Goal: Information Seeking & Learning: Learn about a topic

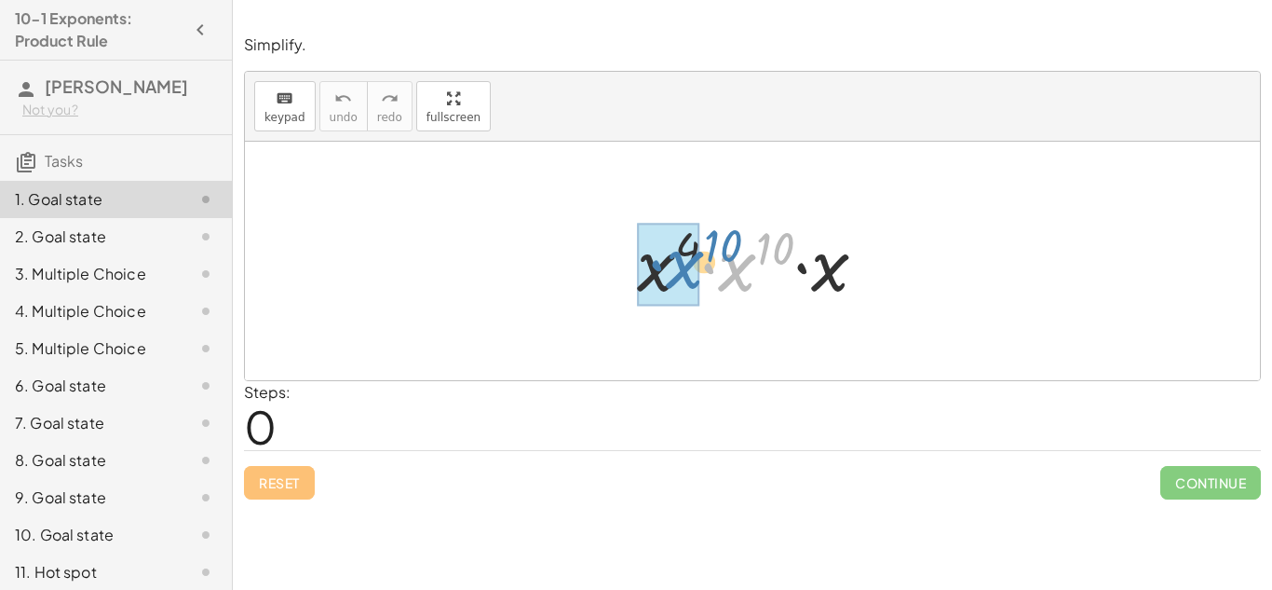
drag, startPoint x: 738, startPoint y: 273, endPoint x: 687, endPoint y: 270, distance: 51.3
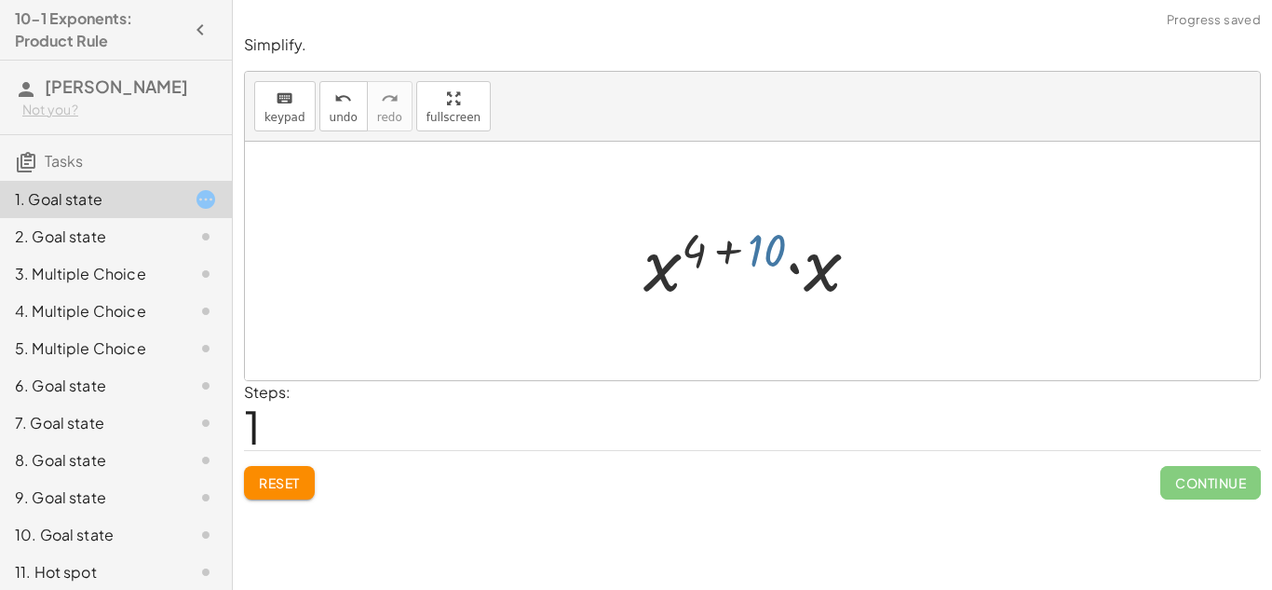
click at [753, 256] on div at bounding box center [759, 261] width 250 height 96
drag, startPoint x: 810, startPoint y: 275, endPoint x: 583, endPoint y: 279, distance: 227.3
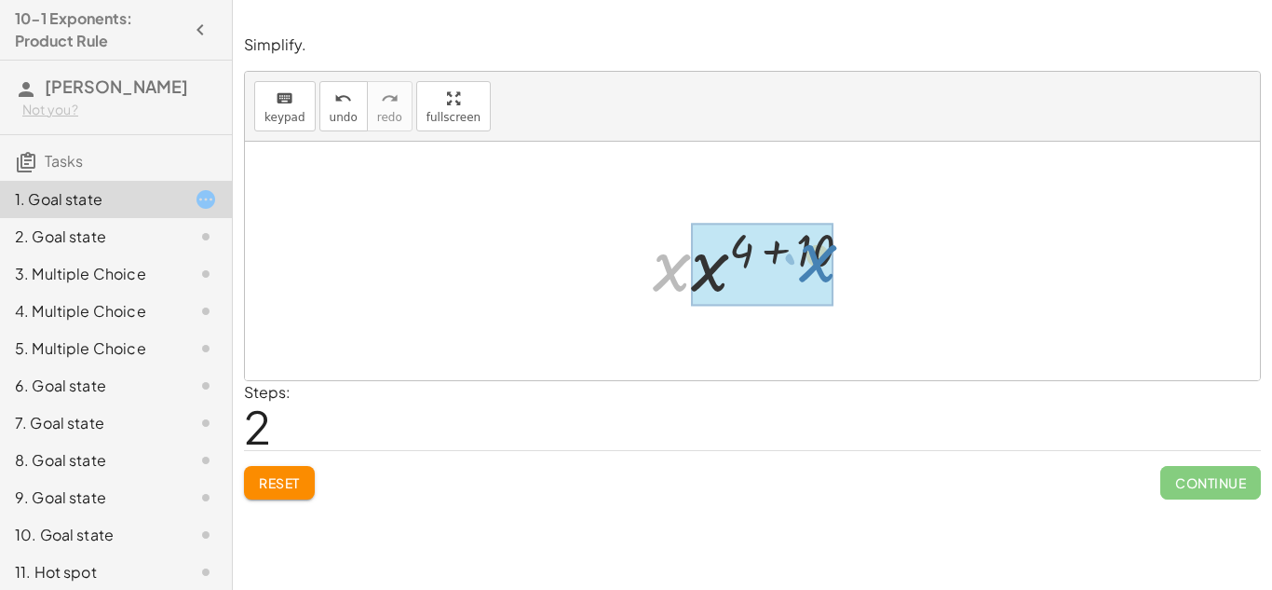
drag, startPoint x: 672, startPoint y: 273, endPoint x: 817, endPoint y: 264, distance: 145.6
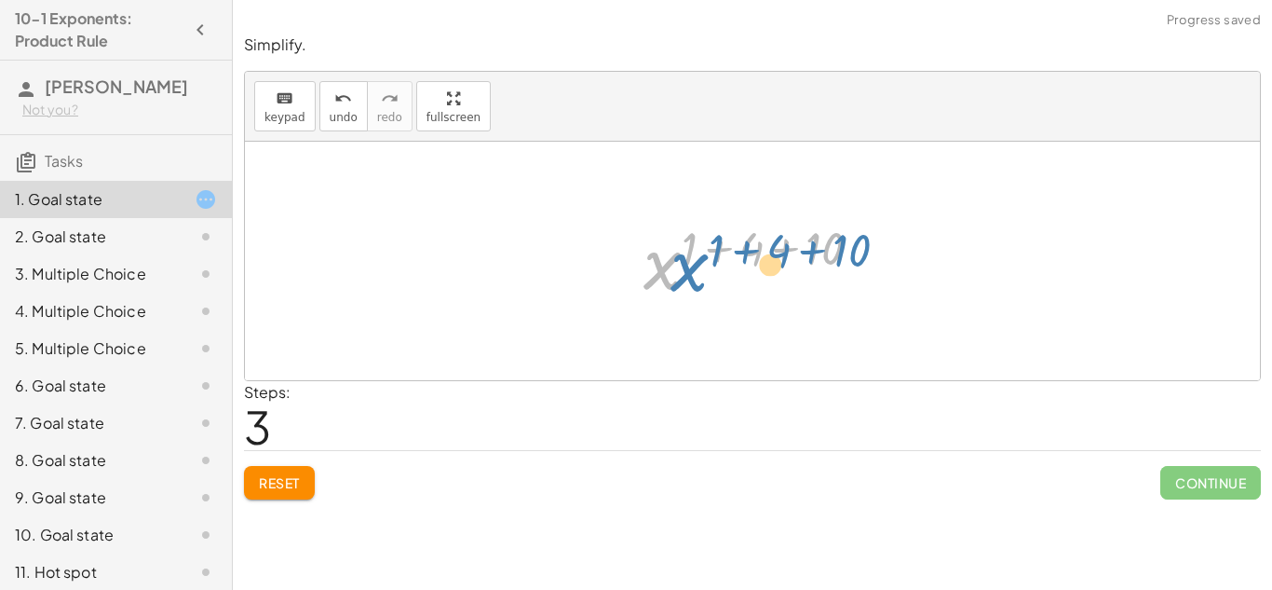
drag, startPoint x: 662, startPoint y: 273, endPoint x: 683, endPoint y: 273, distance: 20.5
click at [683, 273] on div at bounding box center [759, 261] width 251 height 92
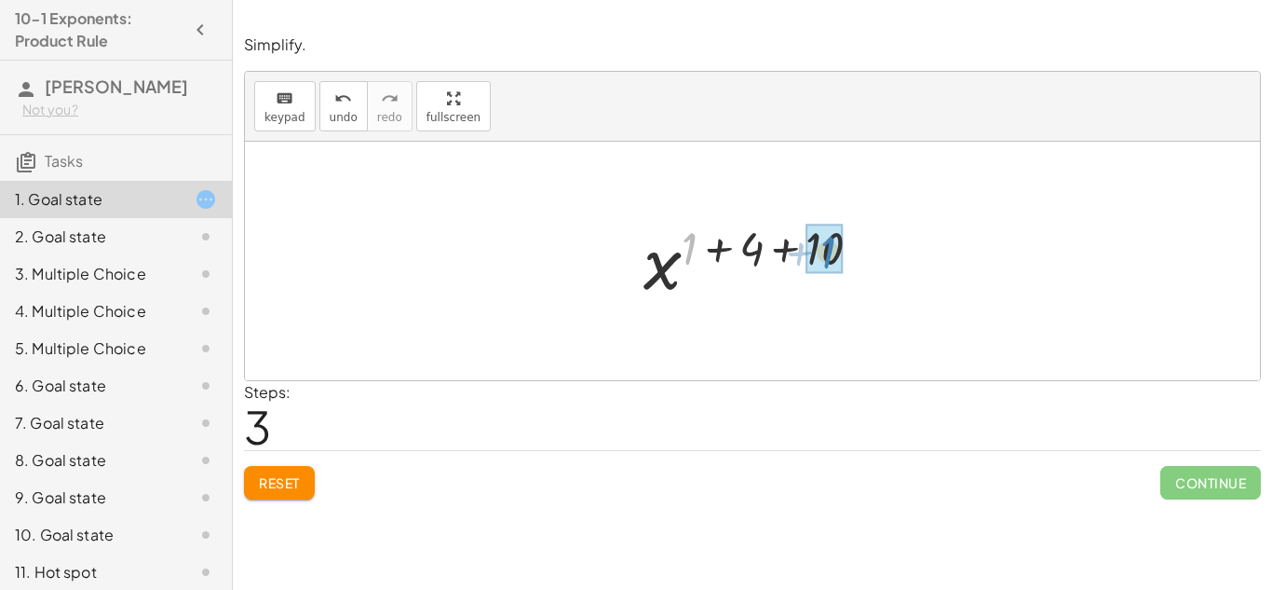
drag, startPoint x: 692, startPoint y: 244, endPoint x: 831, endPoint y: 247, distance: 138.8
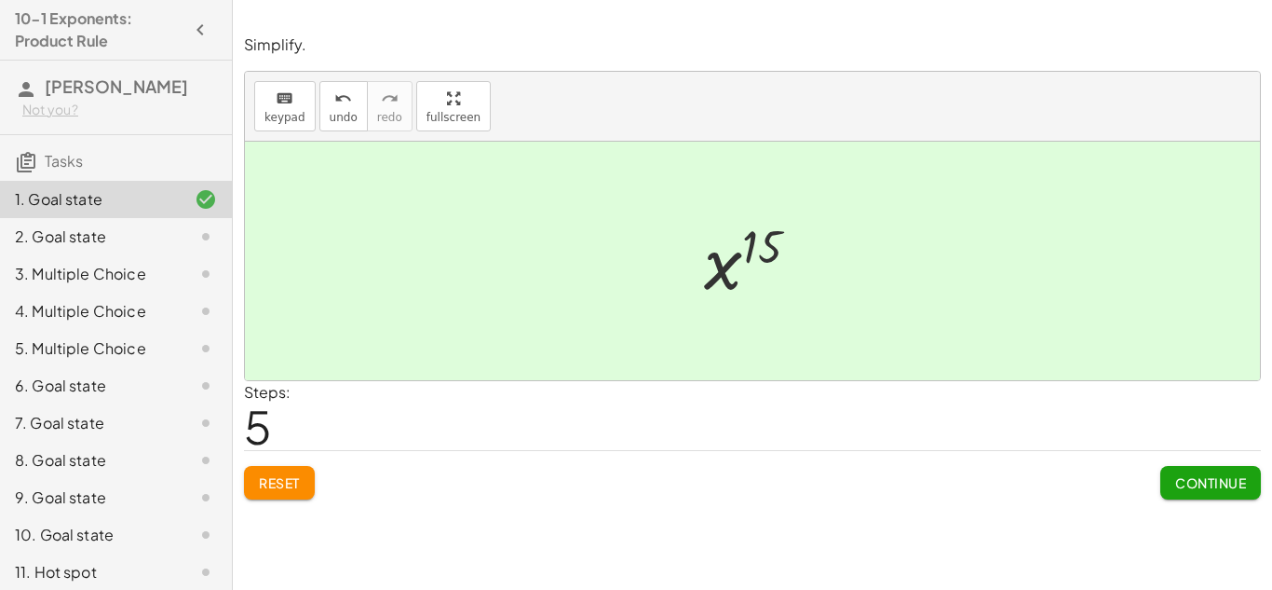
click at [1254, 487] on button "Continue" at bounding box center [1211, 483] width 101 height 34
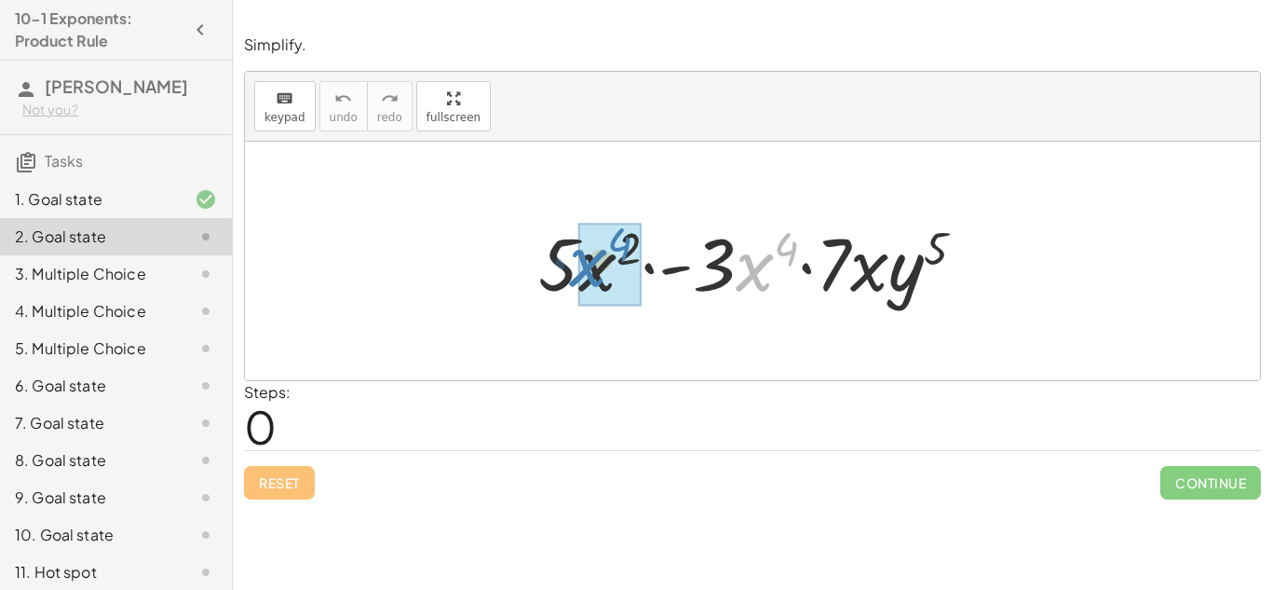
drag, startPoint x: 755, startPoint y: 270, endPoint x: 590, endPoint y: 265, distance: 164.9
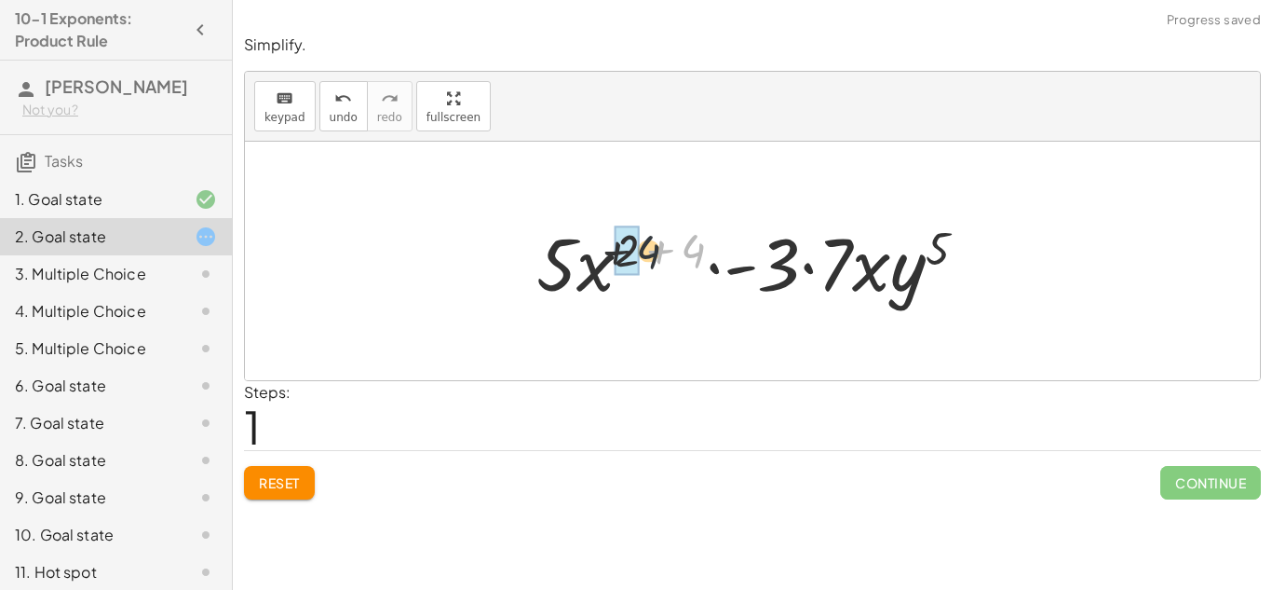
drag, startPoint x: 694, startPoint y: 249, endPoint x: 626, endPoint y: 248, distance: 68.0
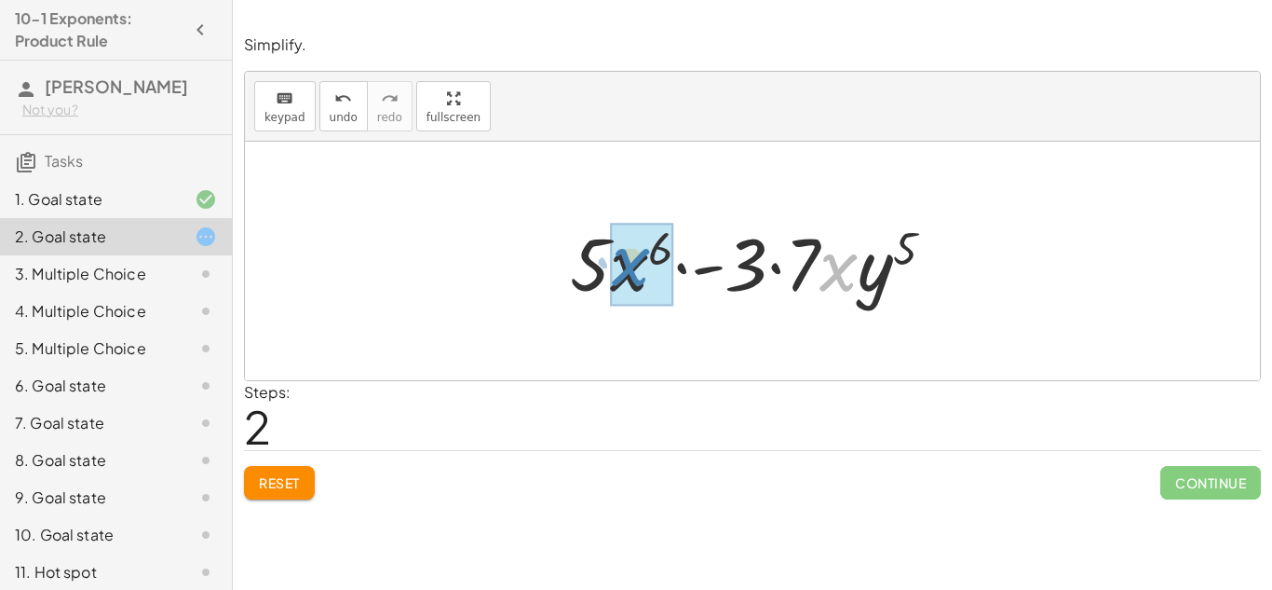
drag, startPoint x: 836, startPoint y: 276, endPoint x: 626, endPoint y: 270, distance: 209.7
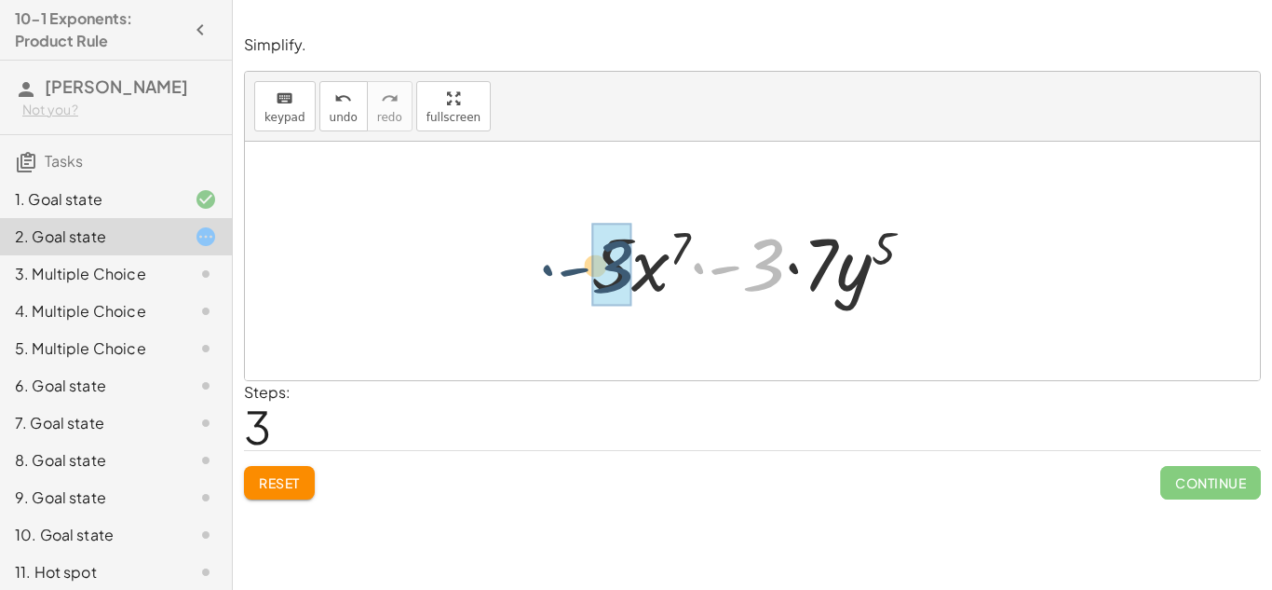
drag, startPoint x: 772, startPoint y: 260, endPoint x: 618, endPoint y: 262, distance: 154.6
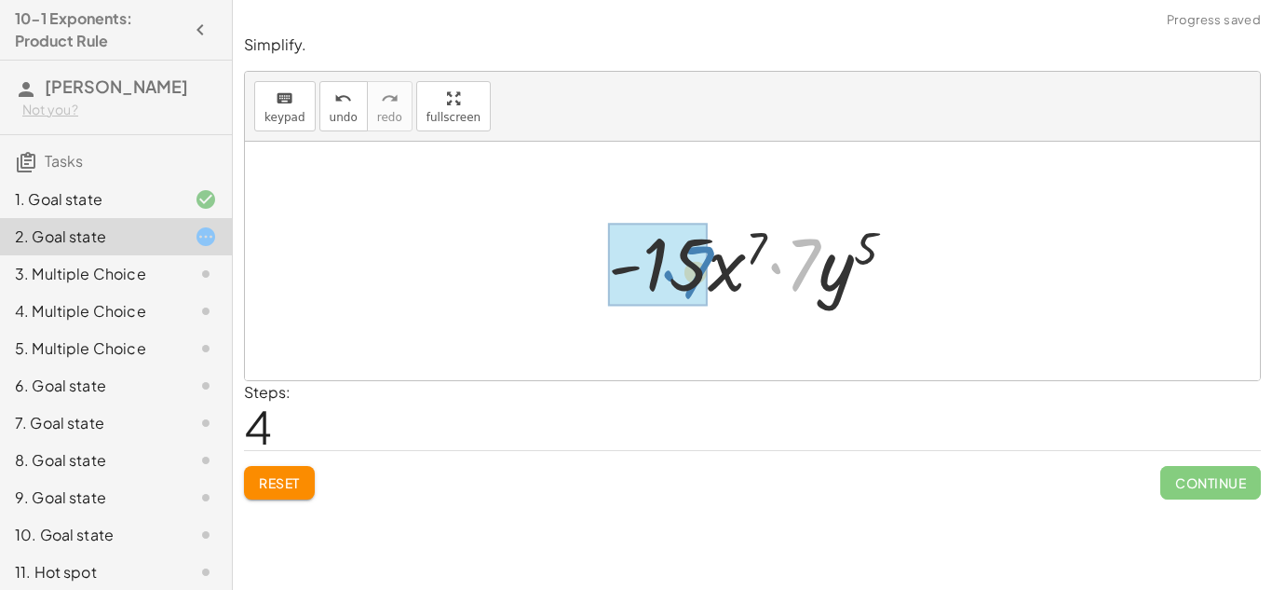
drag, startPoint x: 807, startPoint y: 257, endPoint x: 699, endPoint y: 265, distance: 108.3
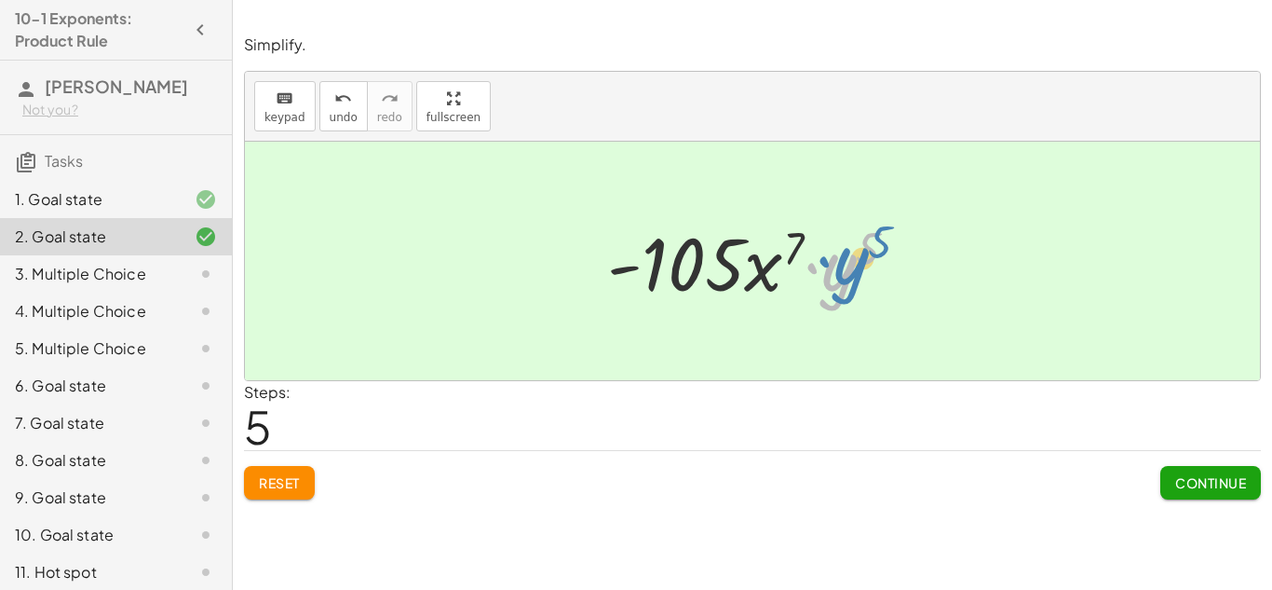
click at [842, 272] on div at bounding box center [760, 261] width 324 height 96
click at [1176, 474] on span "Continue" at bounding box center [1211, 482] width 71 height 17
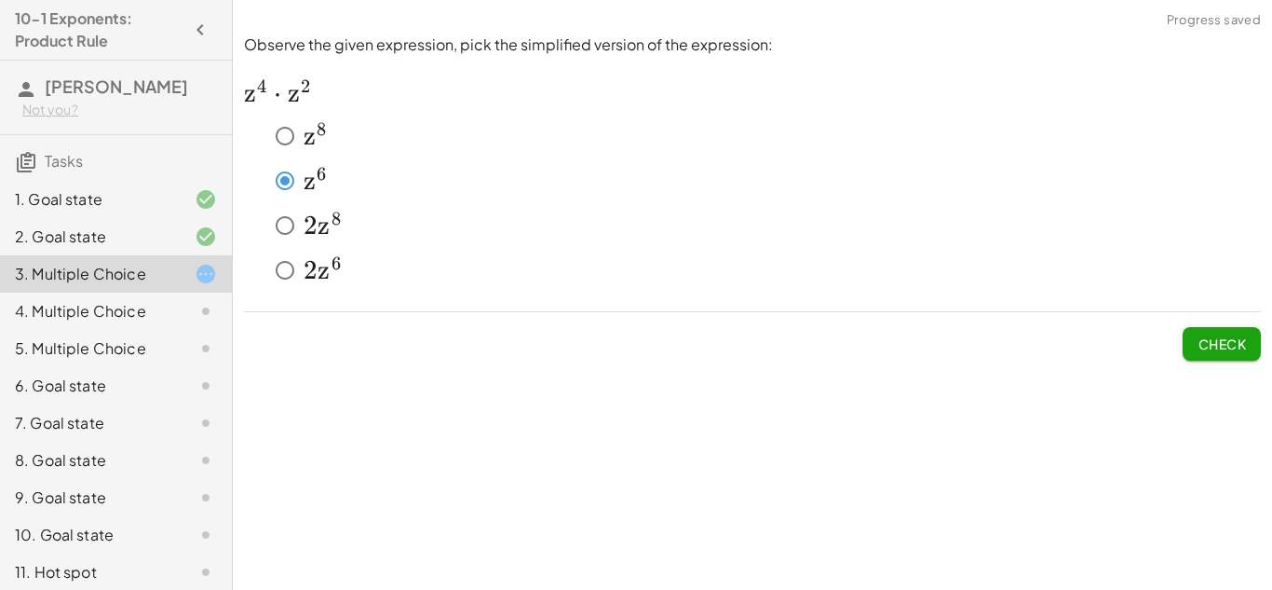
click at [1246, 342] on button "Check" at bounding box center [1222, 344] width 78 height 34
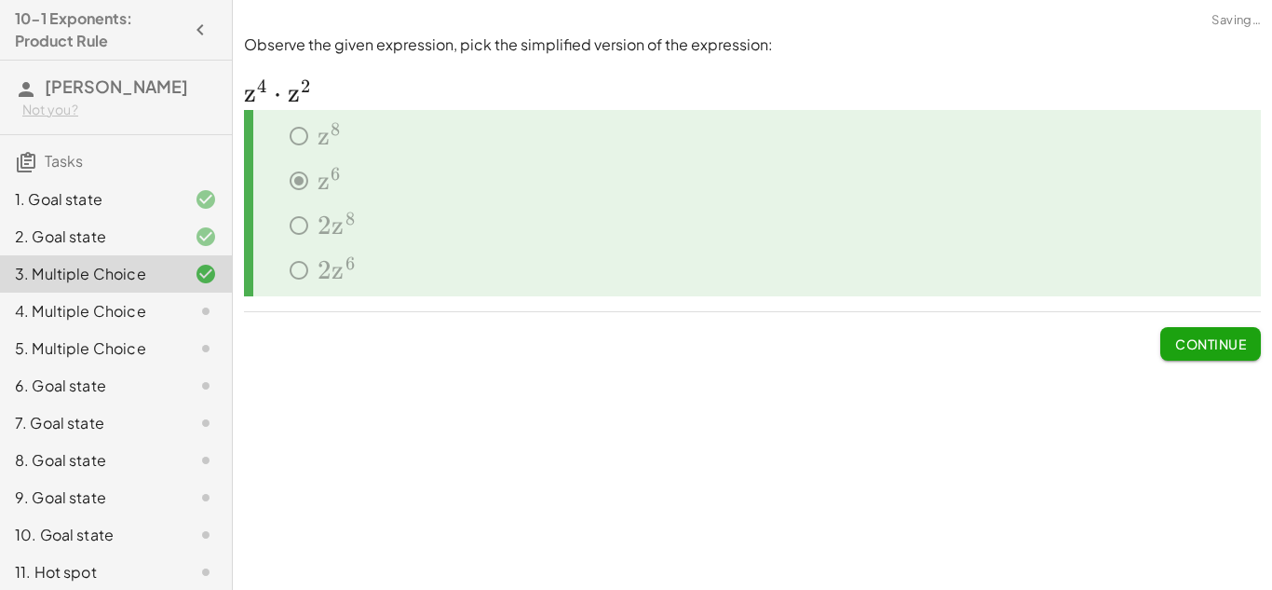
click at [1246, 342] on button "Continue" at bounding box center [1211, 344] width 101 height 34
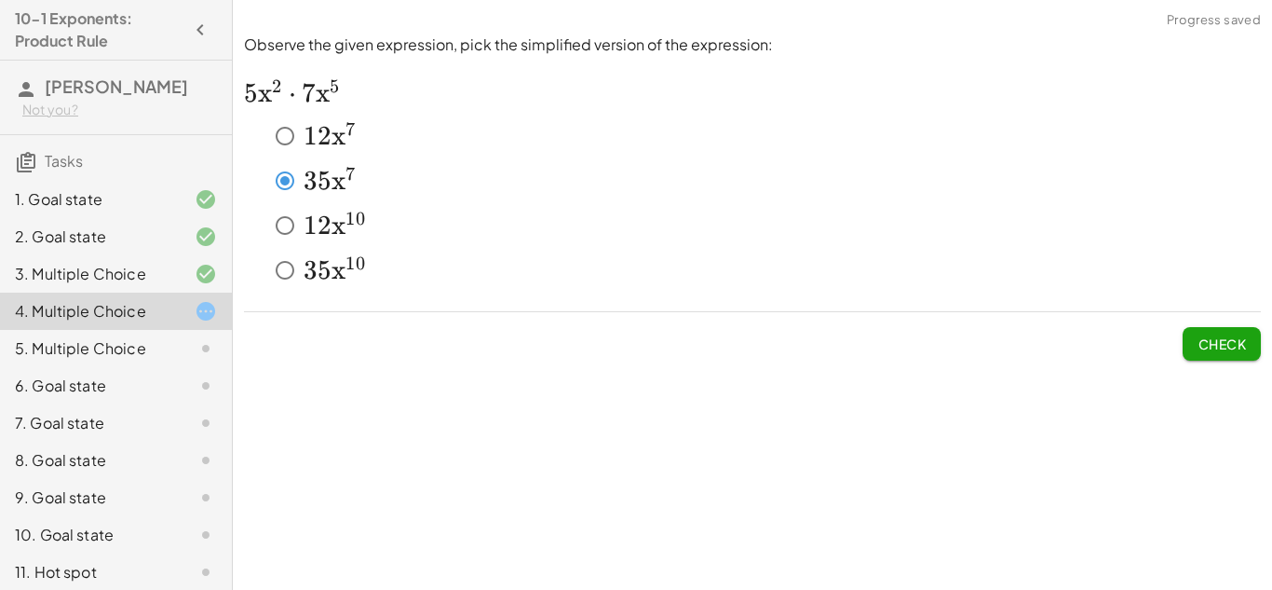
click at [1204, 355] on button "Check" at bounding box center [1222, 344] width 78 height 34
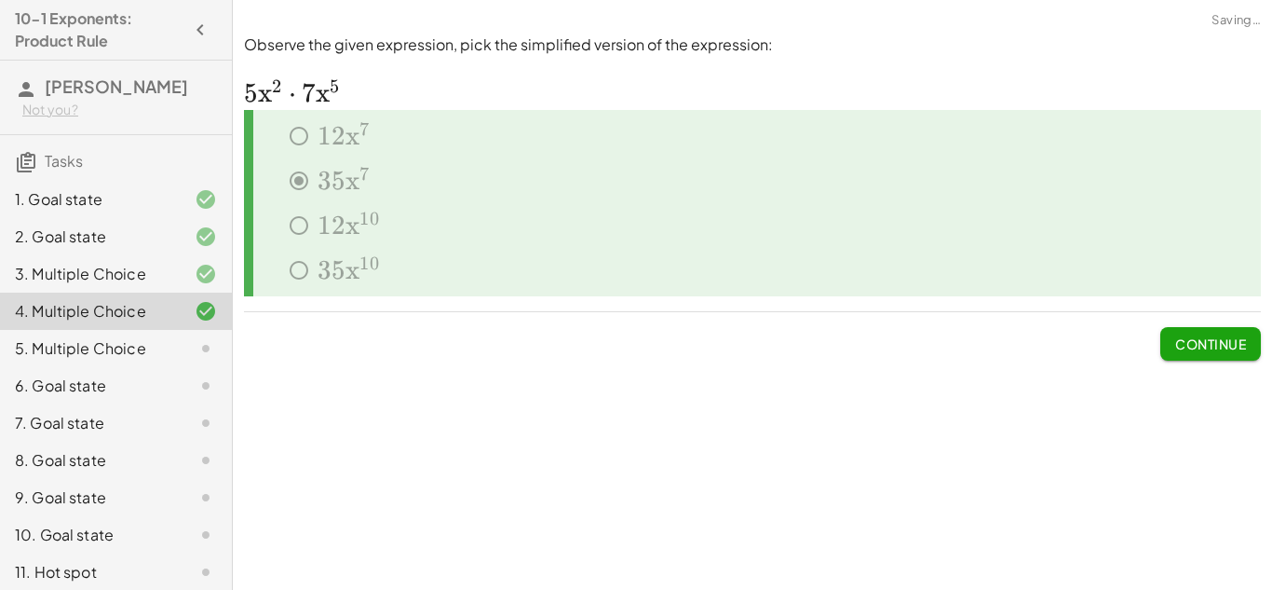
click at [1181, 337] on span "Continue" at bounding box center [1211, 343] width 71 height 17
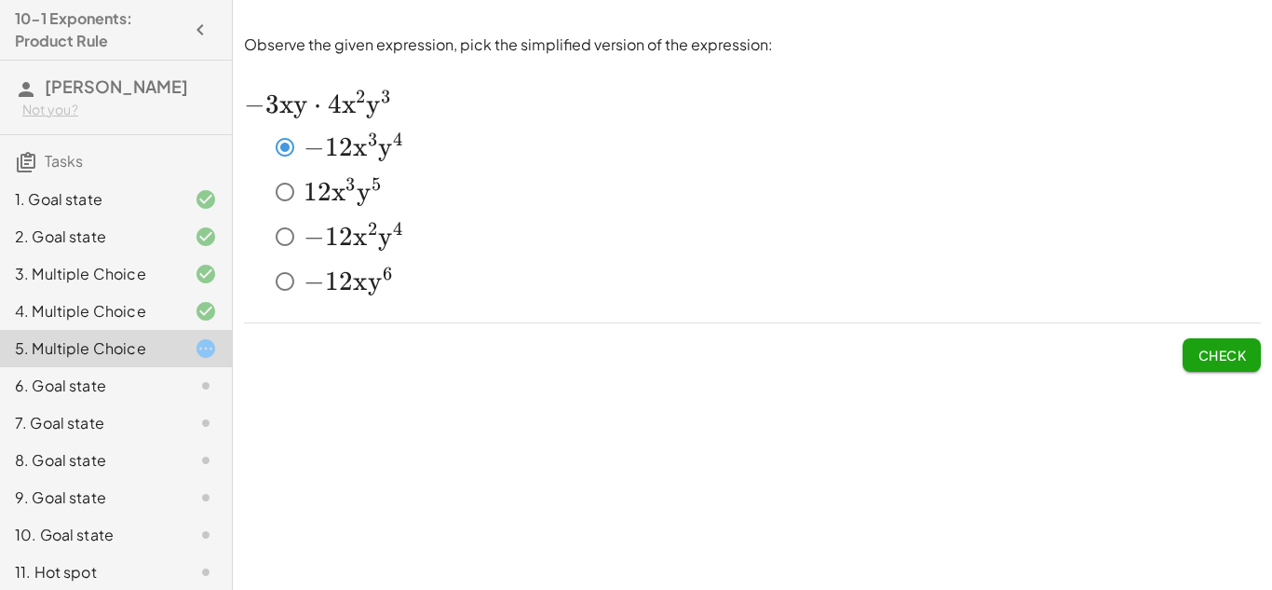
click at [1225, 349] on span "Check" at bounding box center [1222, 355] width 48 height 17
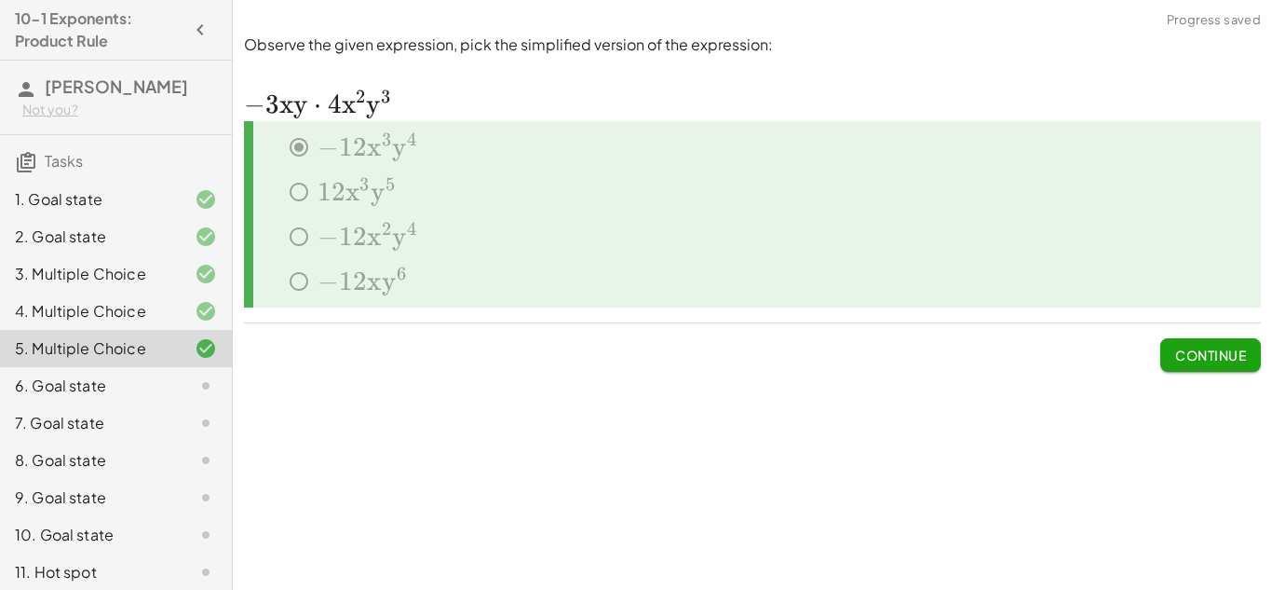
click at [1228, 356] on span "Continue" at bounding box center [1211, 355] width 71 height 17
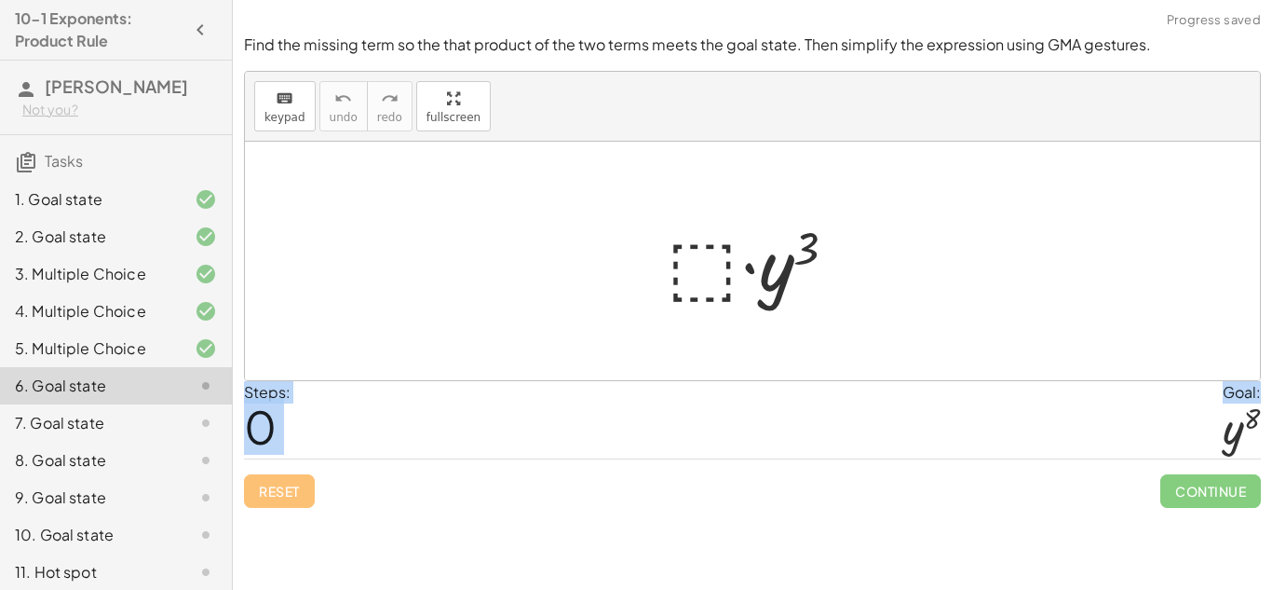
drag, startPoint x: 1233, startPoint y: 429, endPoint x: 762, endPoint y: 272, distance: 496.7
click at [0, 0] on div "Find the missing term so the that product of the two terms meets the goal state…" at bounding box center [0, 0] width 0 height 0
click at [808, 364] on div at bounding box center [752, 261] width 1015 height 238
click at [707, 260] on div at bounding box center [760, 261] width 204 height 96
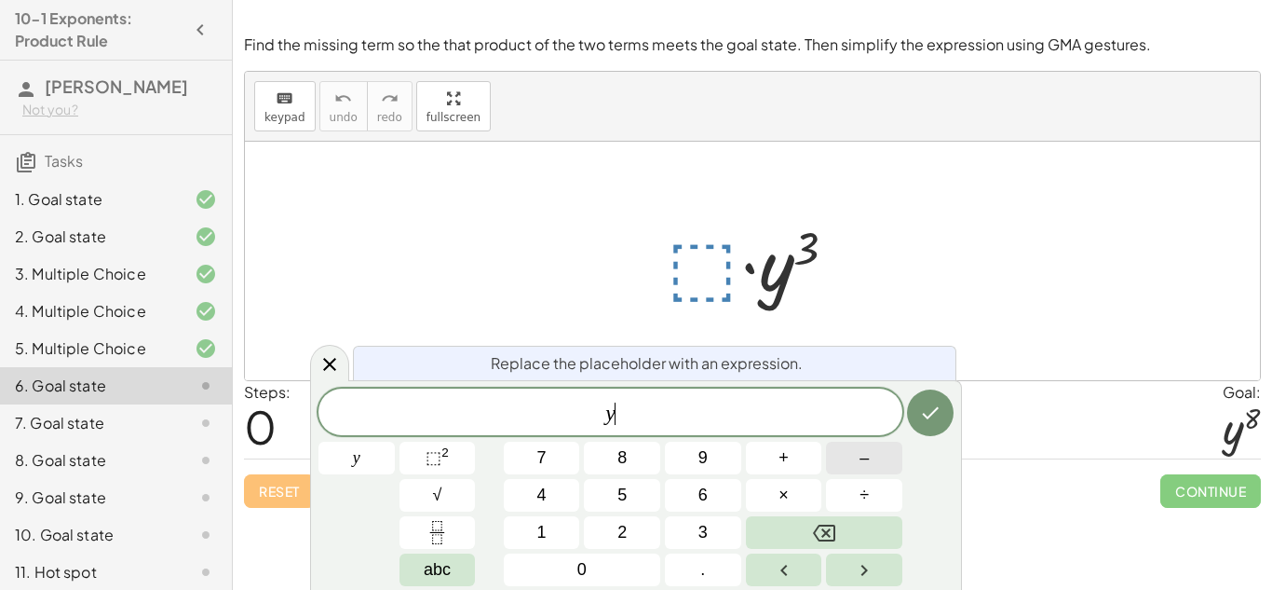
scroll to position [2, 0]
click at [431, 456] on span "⬚" at bounding box center [434, 457] width 16 height 19
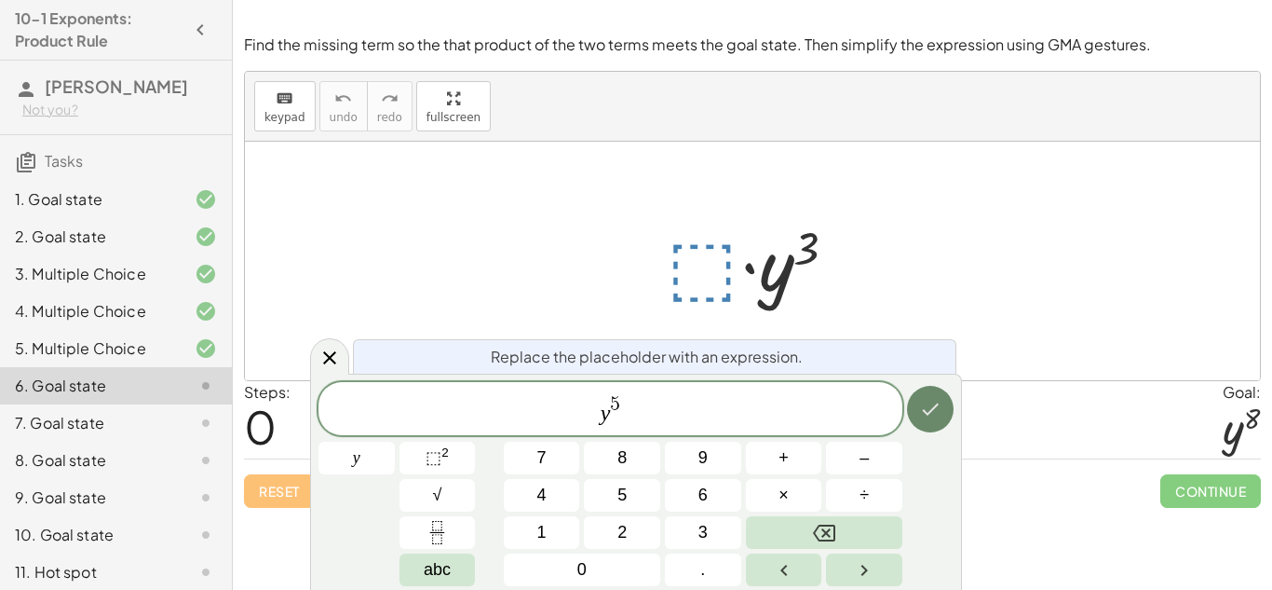
click at [930, 400] on icon "Done" at bounding box center [930, 409] width 22 height 22
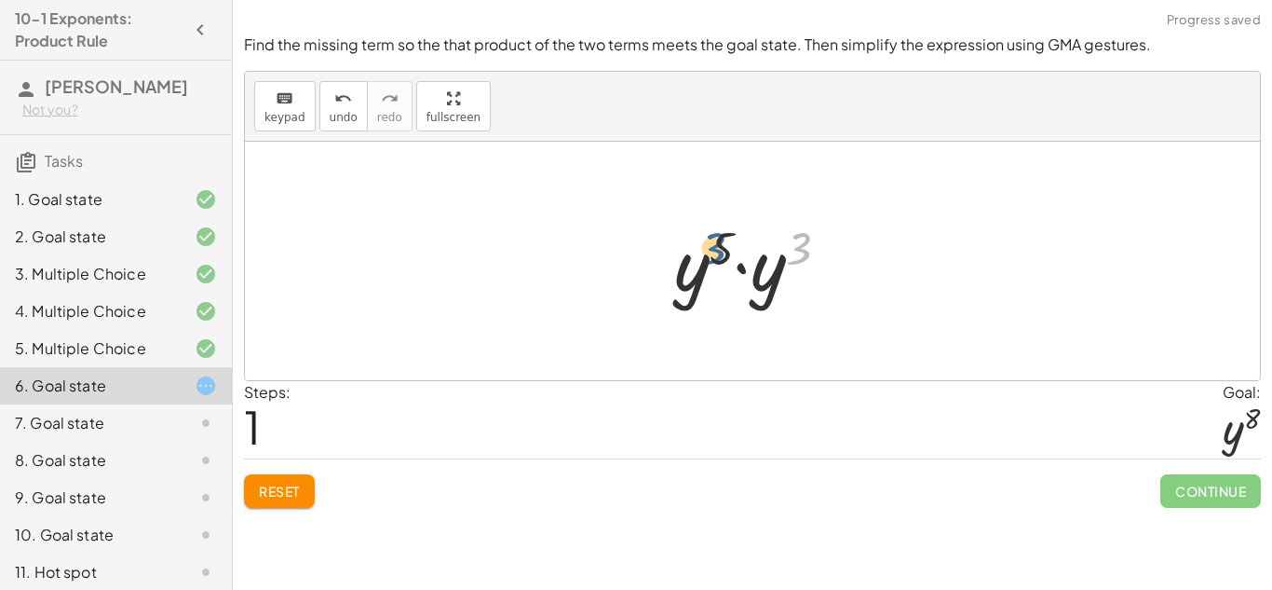
drag, startPoint x: 795, startPoint y: 252, endPoint x: 702, endPoint y: 250, distance: 92.3
click at [702, 250] on div at bounding box center [759, 261] width 188 height 96
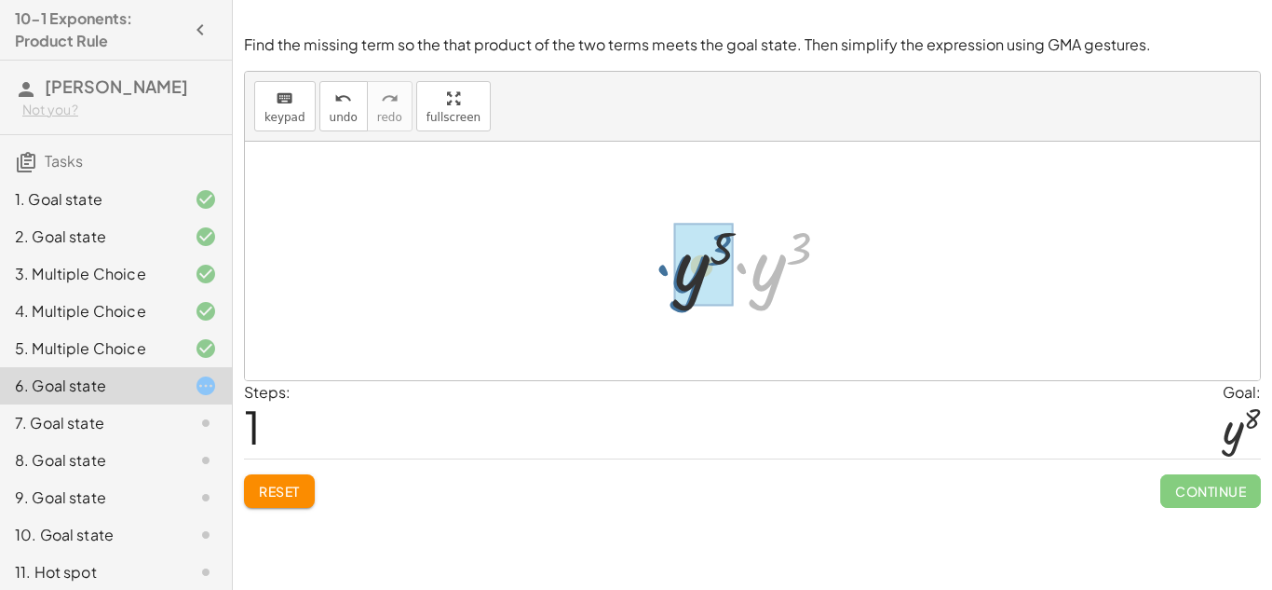
drag, startPoint x: 760, startPoint y: 267, endPoint x: 685, endPoint y: 269, distance: 75.5
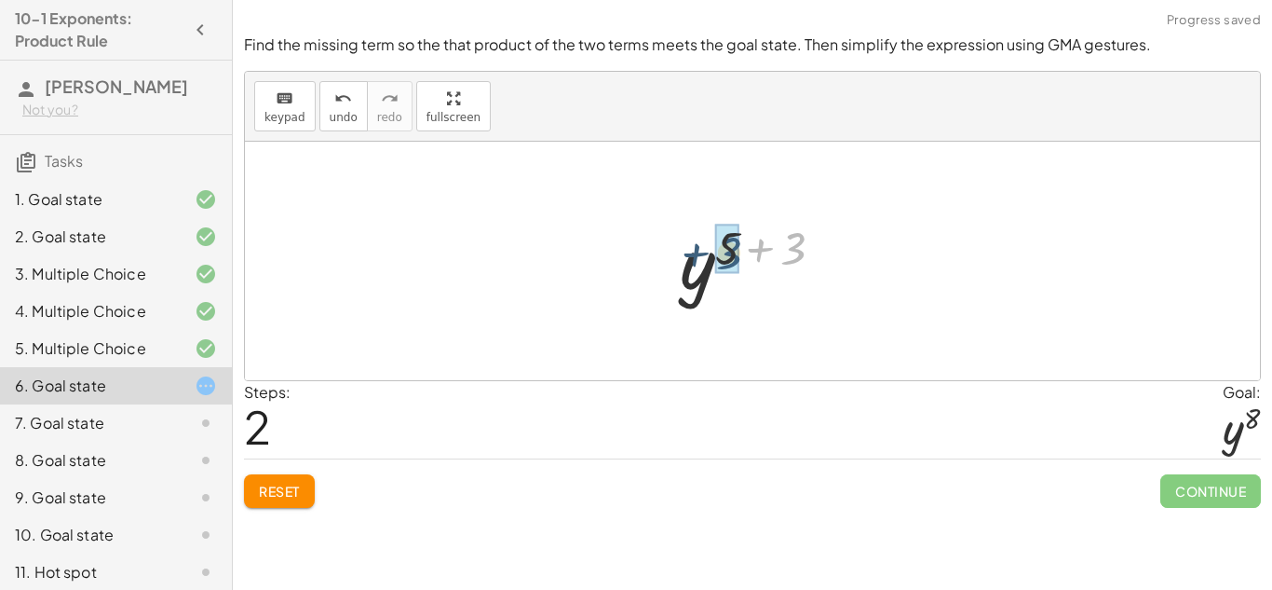
drag, startPoint x: 801, startPoint y: 238, endPoint x: 735, endPoint y: 241, distance: 66.2
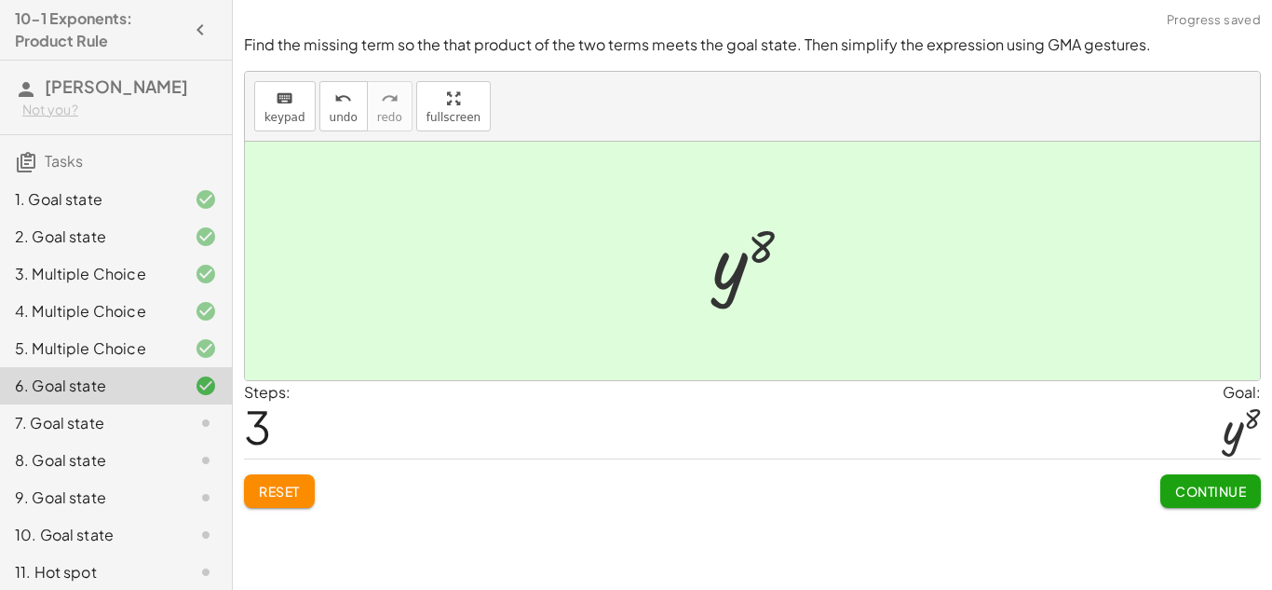
click at [1181, 491] on span "Continue" at bounding box center [1211, 491] width 71 height 17
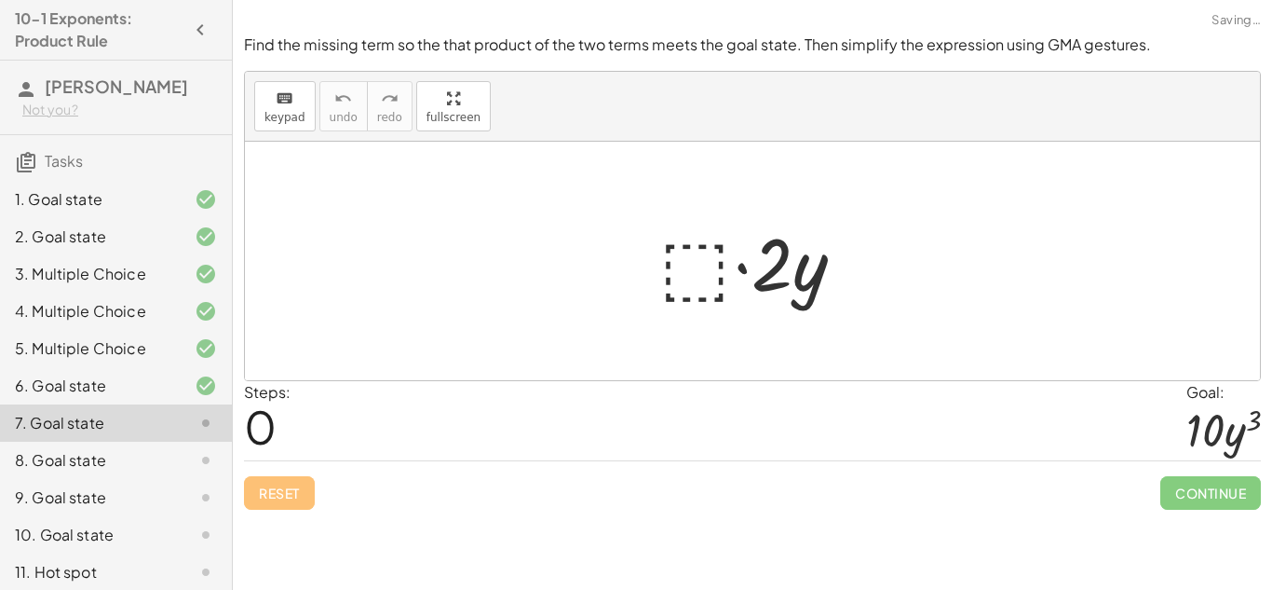
click at [669, 277] on div at bounding box center [759, 261] width 219 height 96
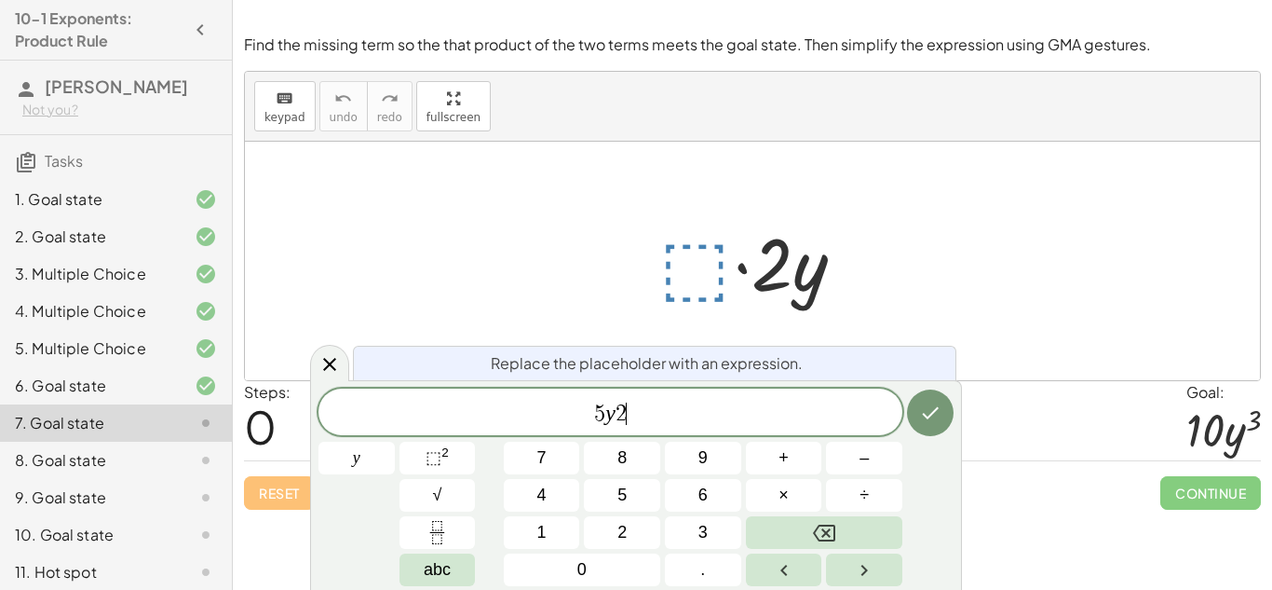
scroll to position [6, 0]
click at [464, 452] on button "⬚ 2" at bounding box center [438, 458] width 76 height 33
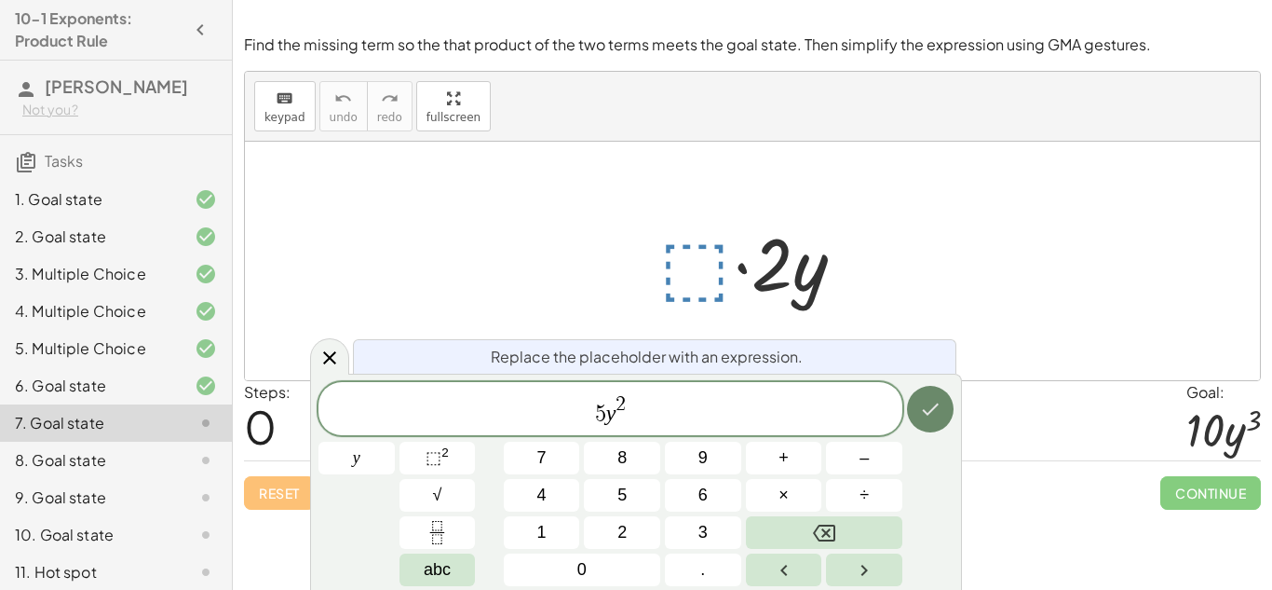
click at [942, 412] on button "Done" at bounding box center [930, 409] width 47 height 47
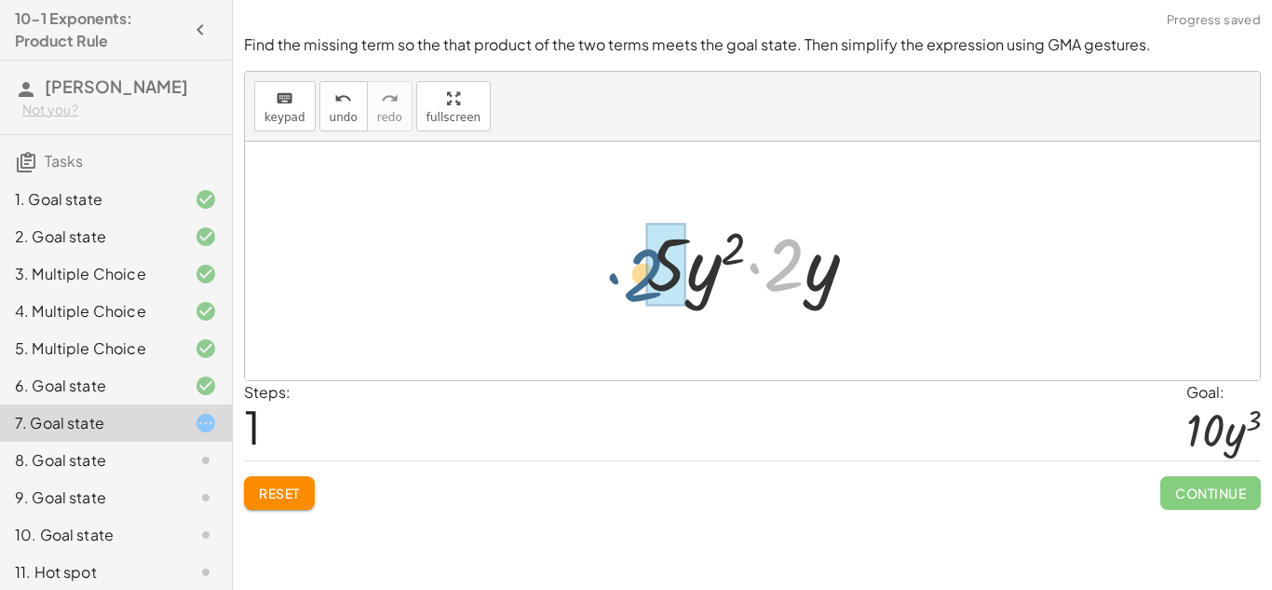
drag, startPoint x: 768, startPoint y: 260, endPoint x: 633, endPoint y: 267, distance: 135.3
click at [633, 267] on div "· ⬚ · 2 · y · 2 · 2 · y · 5 · y 2" at bounding box center [752, 261] width 267 height 105
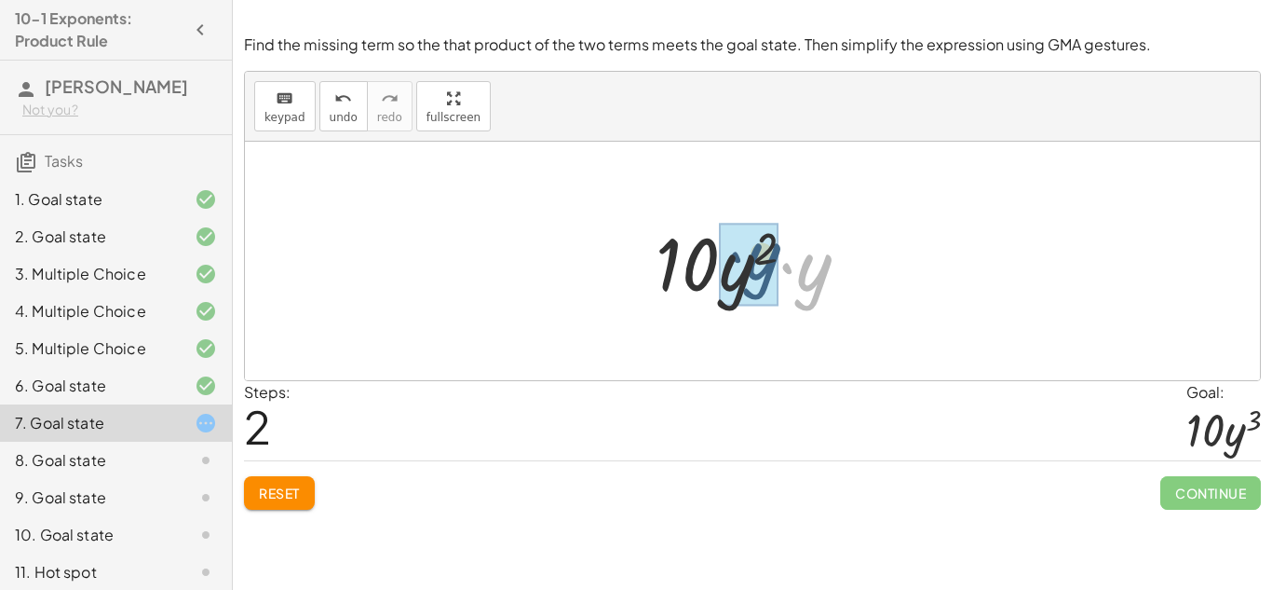
drag, startPoint x: 809, startPoint y: 278, endPoint x: 753, endPoint y: 266, distance: 57.0
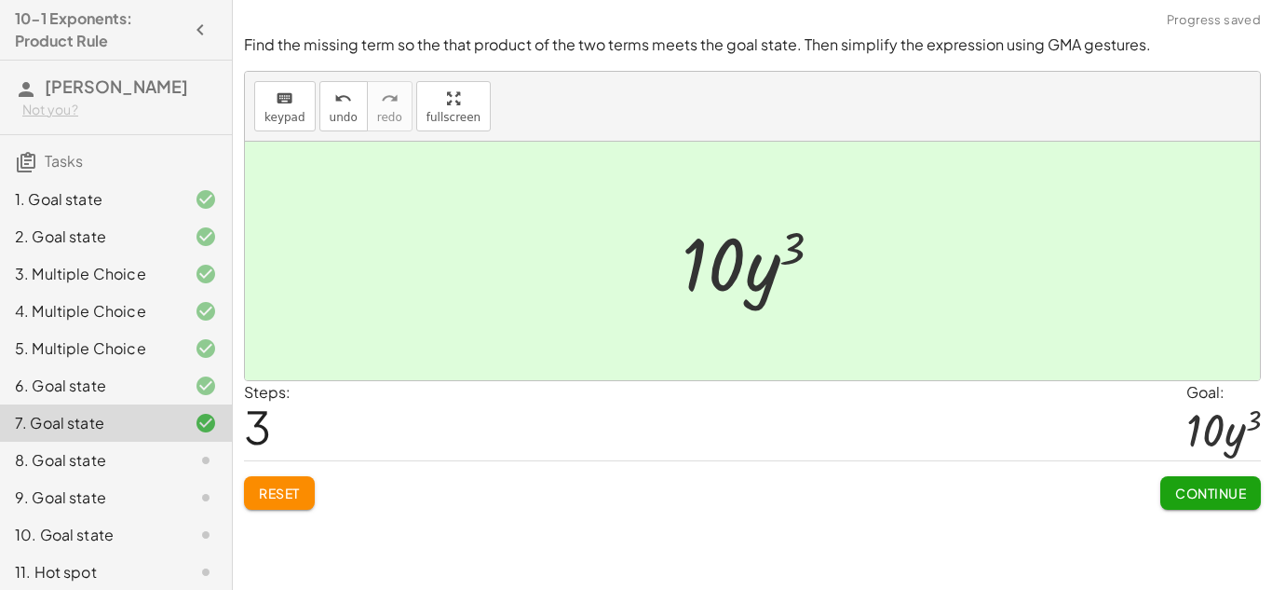
click at [1198, 486] on span "Continue" at bounding box center [1211, 492] width 71 height 17
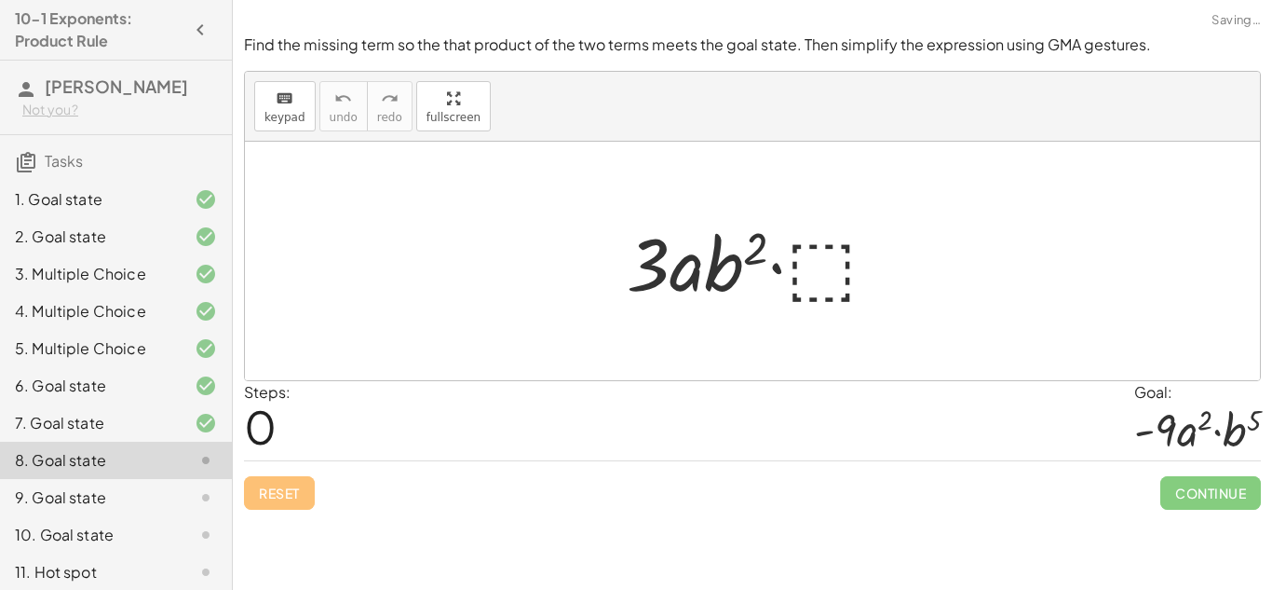
click at [804, 271] on div at bounding box center [760, 261] width 285 height 96
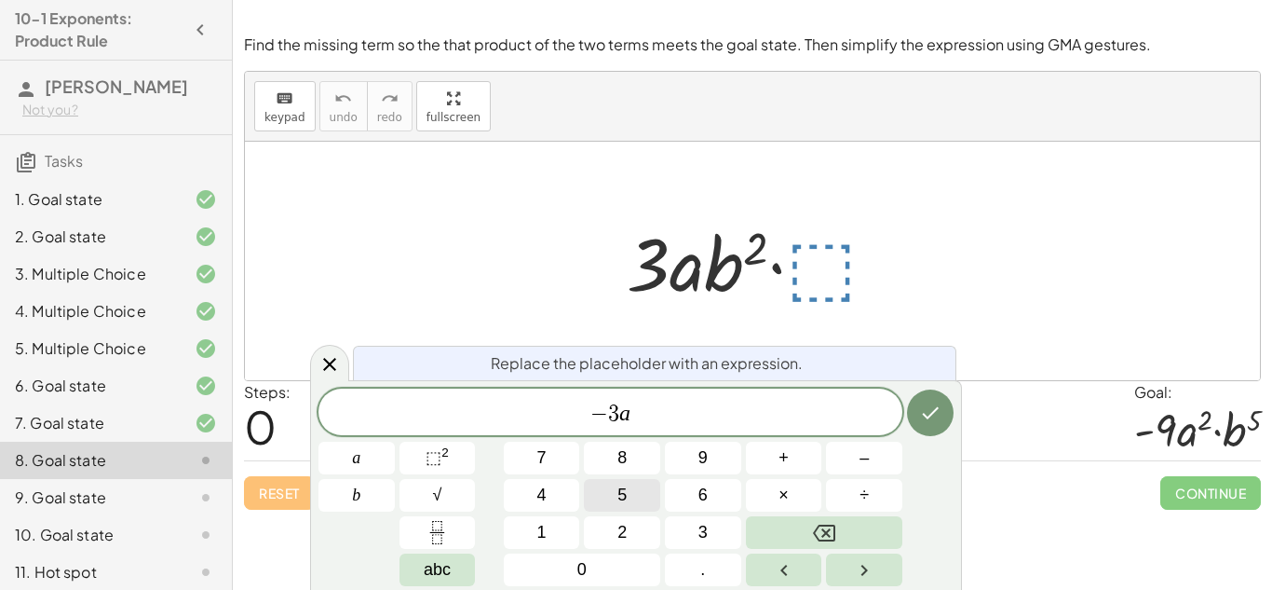
scroll to position [10, 0]
click at [454, 460] on button "⬚ 2" at bounding box center [438, 458] width 76 height 33
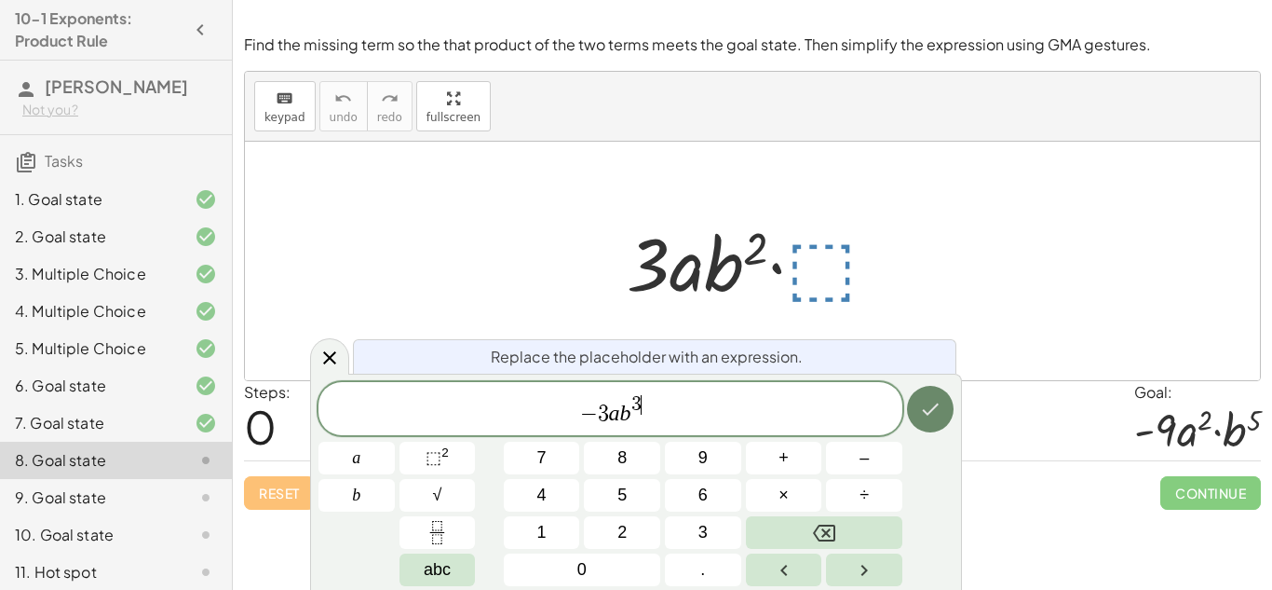
click at [916, 422] on button "Done" at bounding box center [930, 409] width 47 height 47
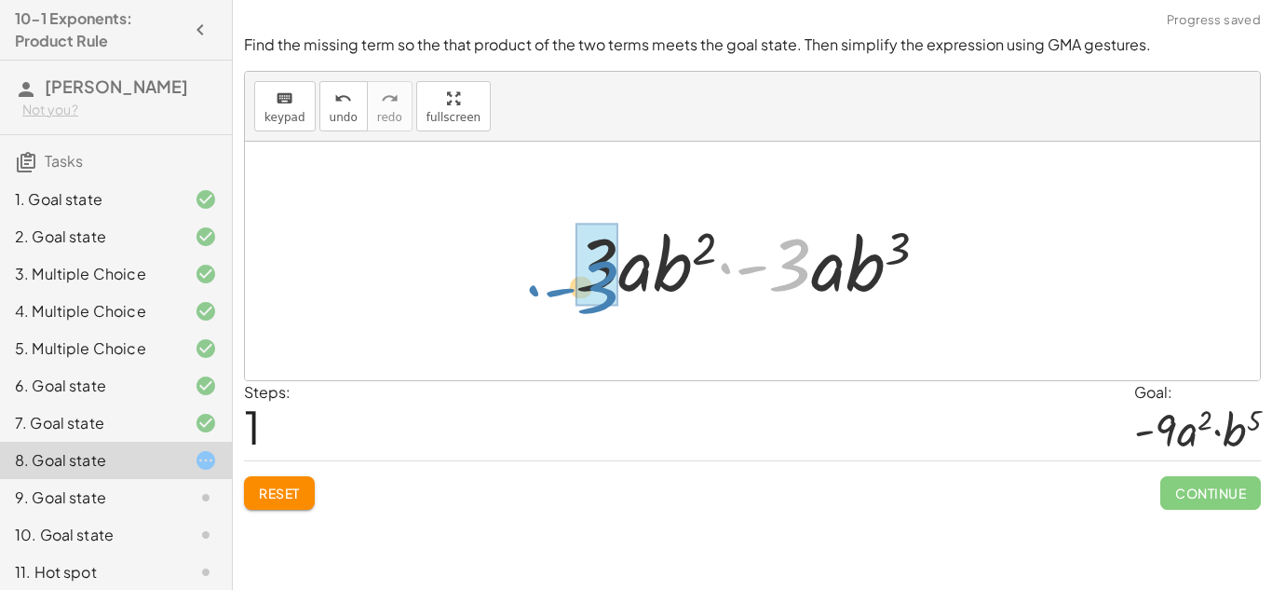
drag, startPoint x: 800, startPoint y: 274, endPoint x: 608, endPoint y: 295, distance: 193.1
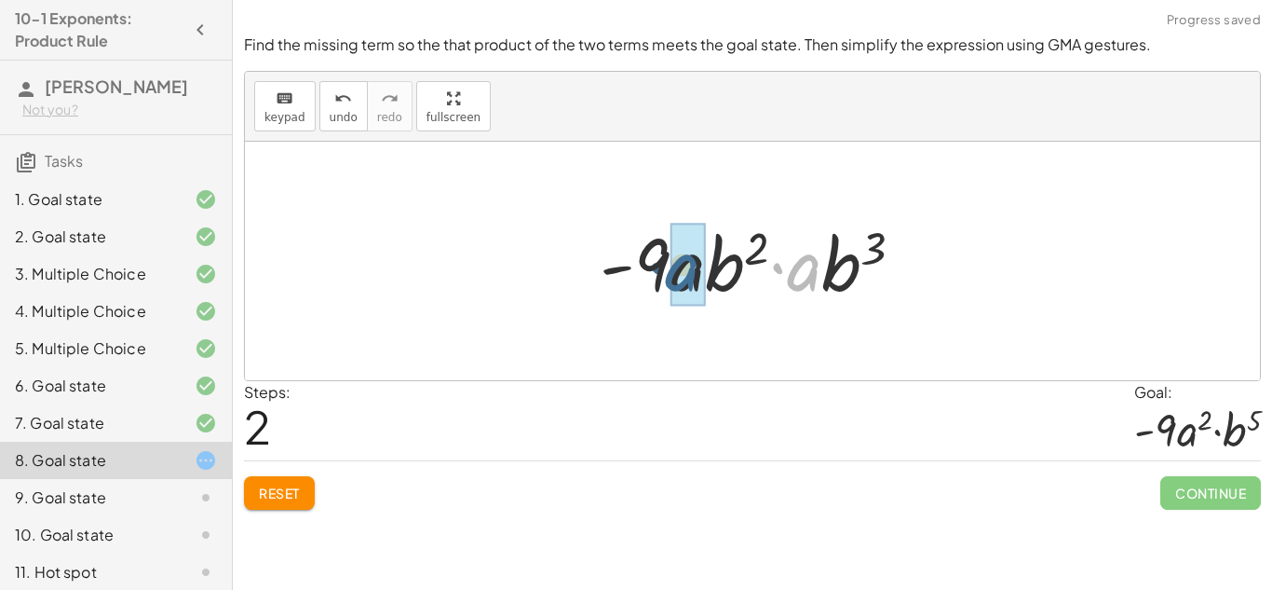
drag, startPoint x: 801, startPoint y: 278, endPoint x: 678, endPoint y: 279, distance: 123.0
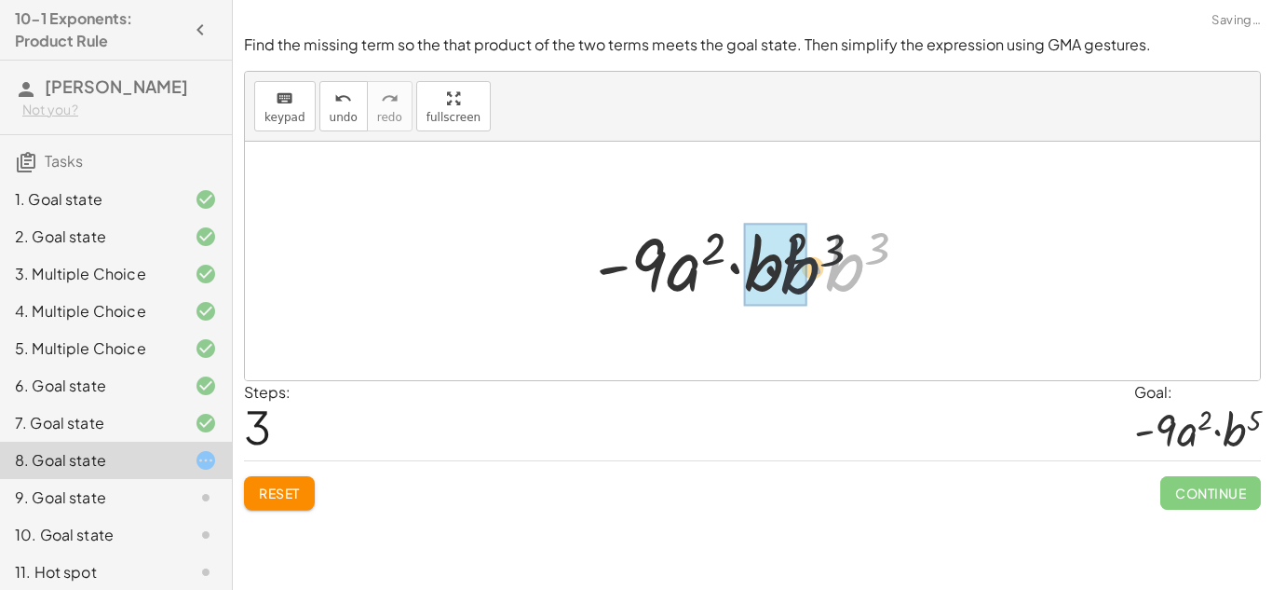
drag, startPoint x: 857, startPoint y: 266, endPoint x: 739, endPoint y: 279, distance: 119.0
click at [739, 279] on div at bounding box center [759, 261] width 345 height 96
drag, startPoint x: 864, startPoint y: 273, endPoint x: 770, endPoint y: 276, distance: 93.2
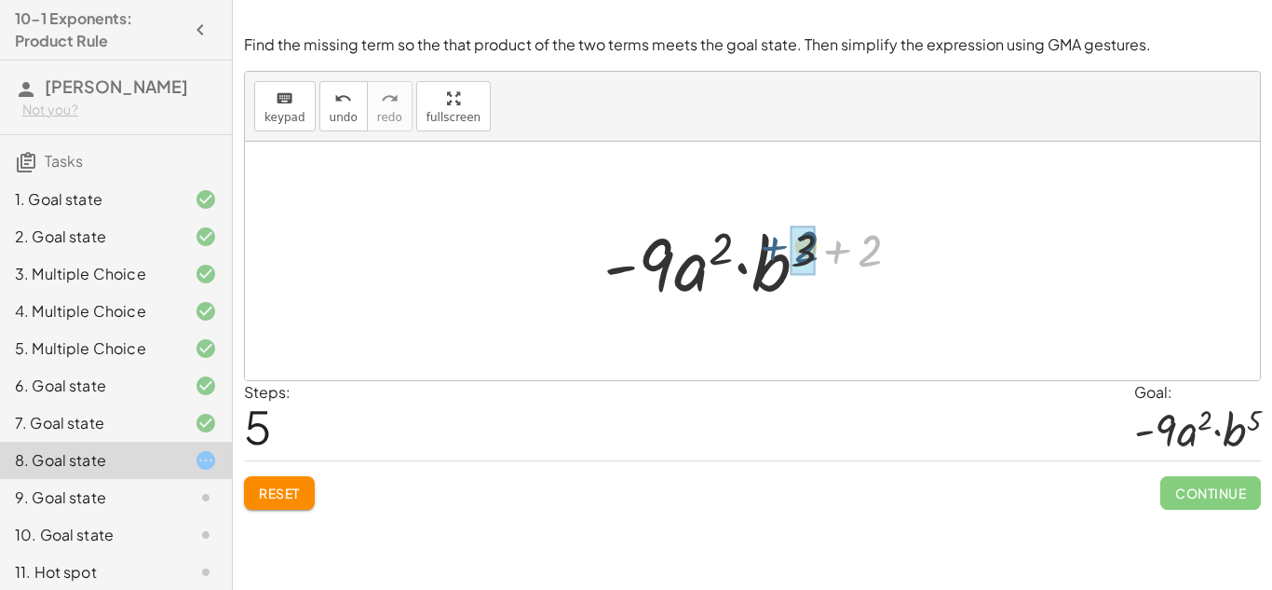
drag, startPoint x: 870, startPoint y: 245, endPoint x: 808, endPoint y: 241, distance: 62.5
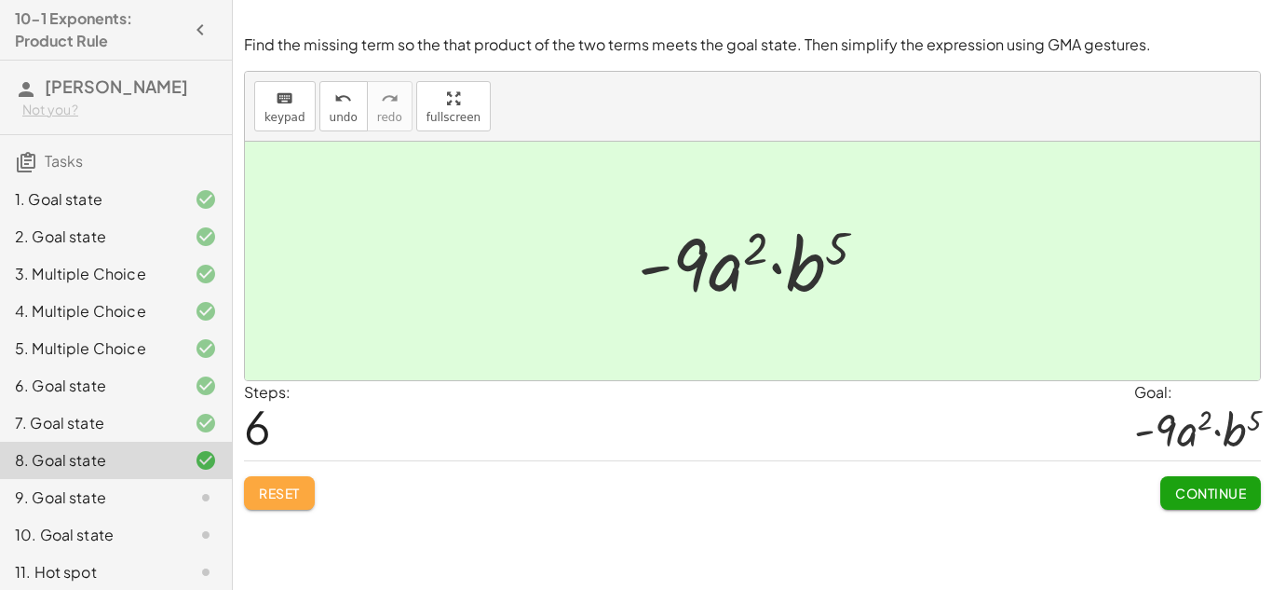
click at [294, 492] on span "Reset" at bounding box center [279, 492] width 41 height 17
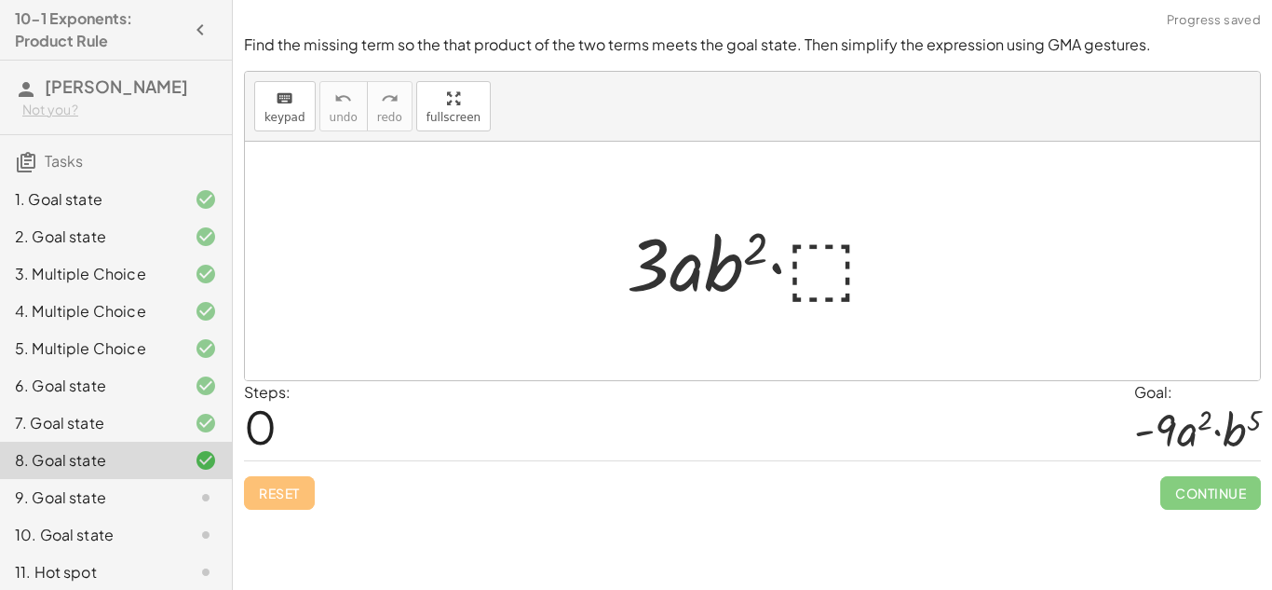
click at [822, 270] on div at bounding box center [760, 261] width 285 height 96
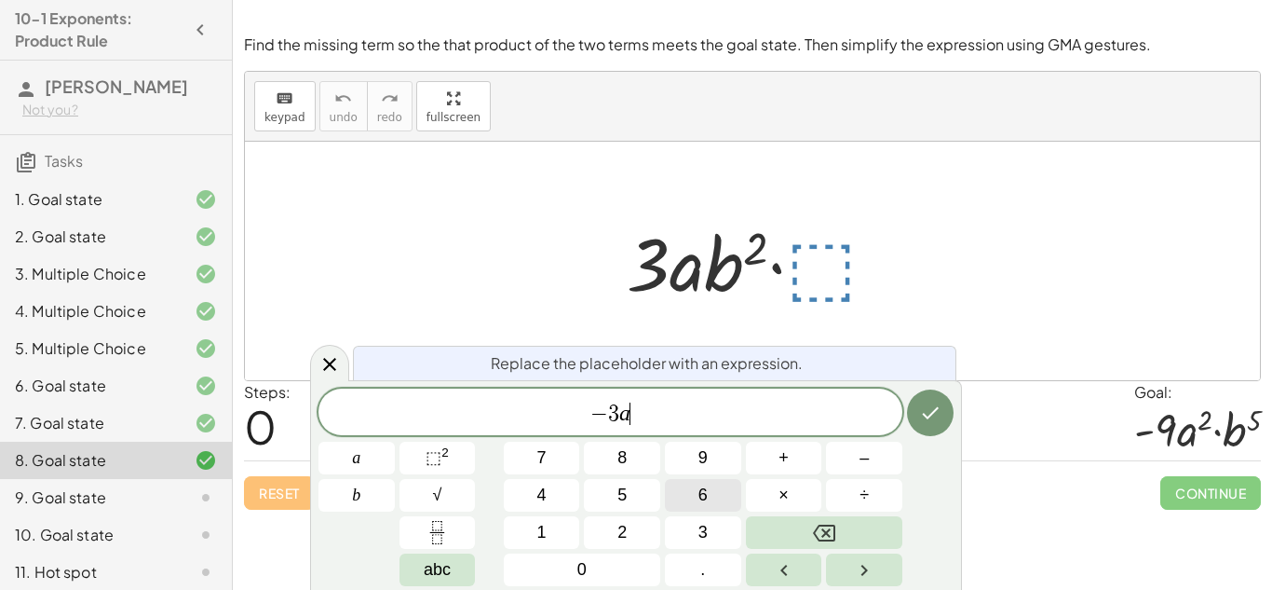
scroll to position [15, 0]
click at [442, 458] on sup "2" at bounding box center [445, 452] width 7 height 14
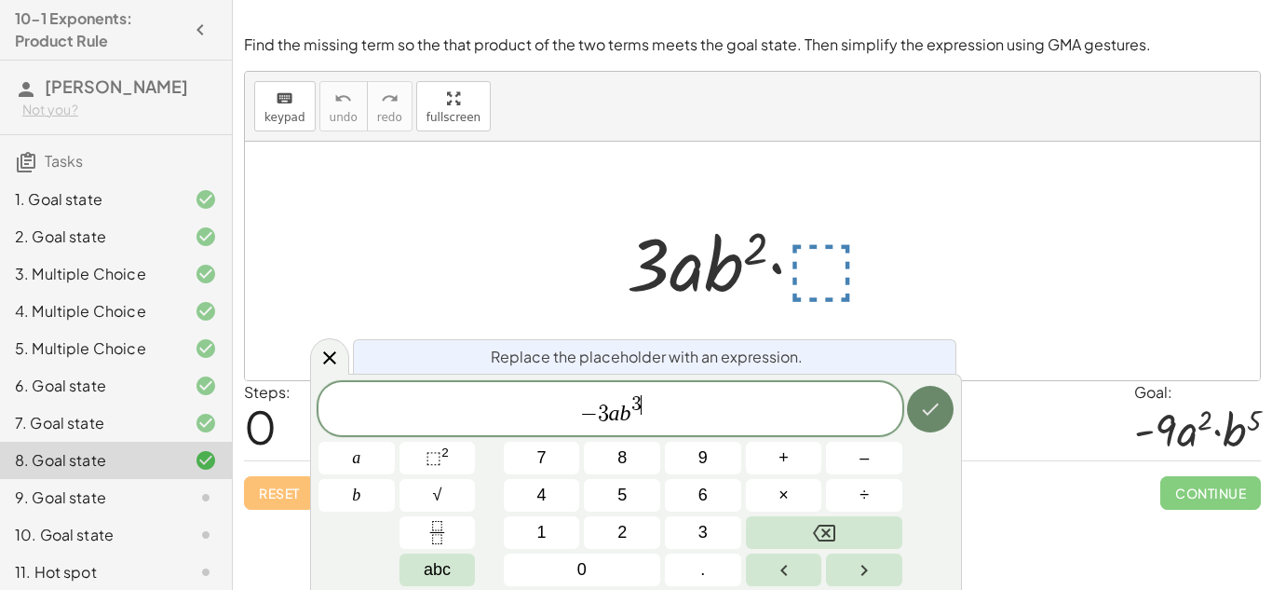
click at [944, 414] on button "Done" at bounding box center [930, 409] width 47 height 47
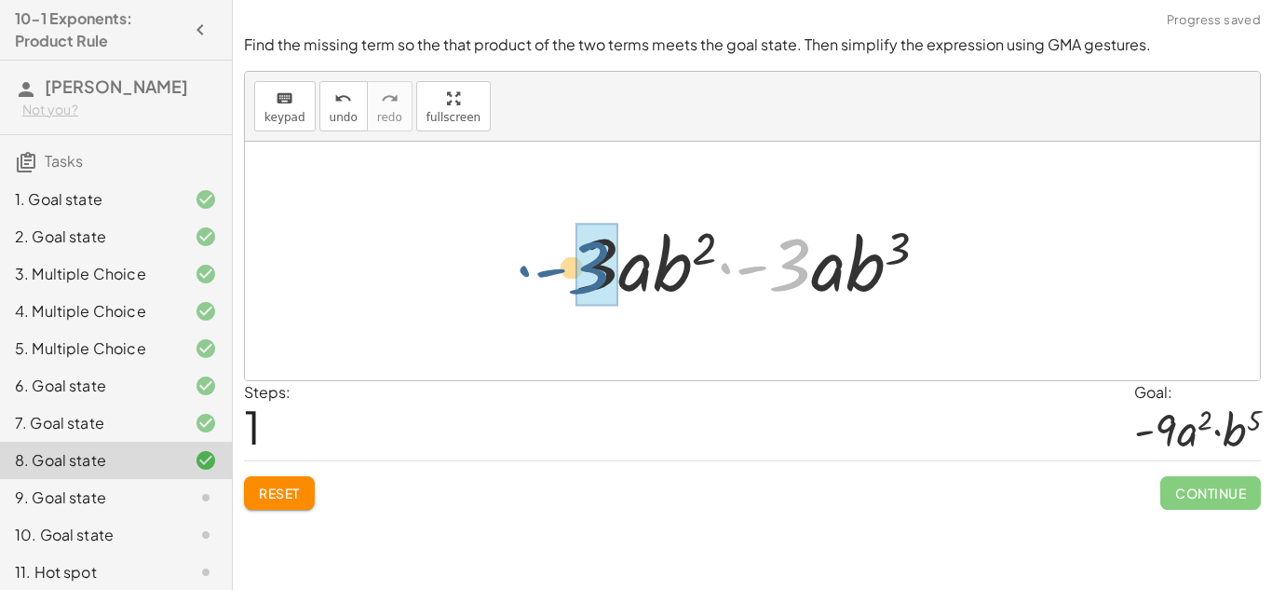
drag, startPoint x: 787, startPoint y: 287, endPoint x: 585, endPoint y: 292, distance: 202.2
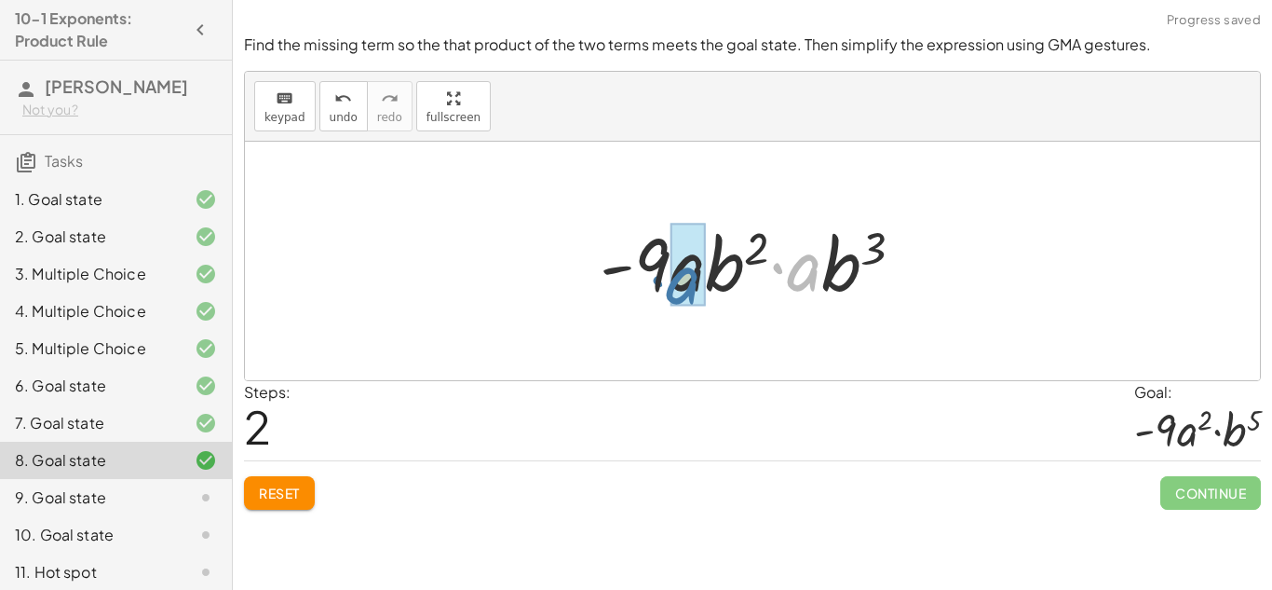
drag, startPoint x: 812, startPoint y: 277, endPoint x: 747, endPoint y: 285, distance: 65.7
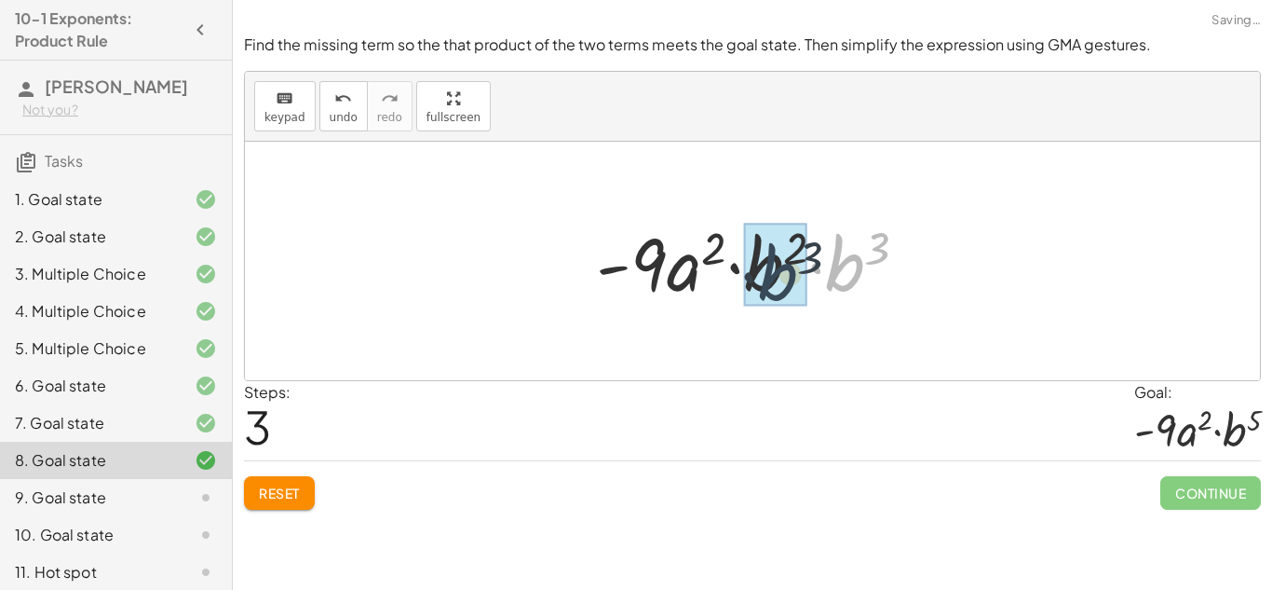
drag, startPoint x: 831, startPoint y: 271, endPoint x: 757, endPoint y: 279, distance: 74.1
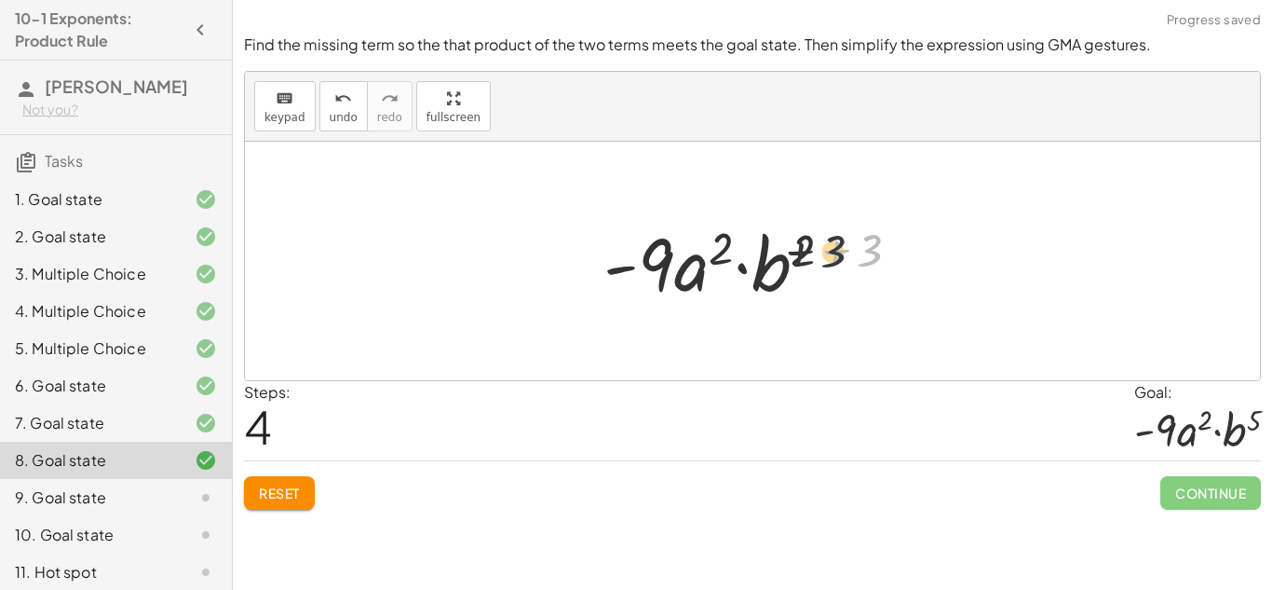
drag, startPoint x: 866, startPoint y: 259, endPoint x: 821, endPoint y: 261, distance: 45.7
click at [821, 261] on div at bounding box center [759, 261] width 330 height 96
drag, startPoint x: 864, startPoint y: 265, endPoint x: 798, endPoint y: 265, distance: 65.2
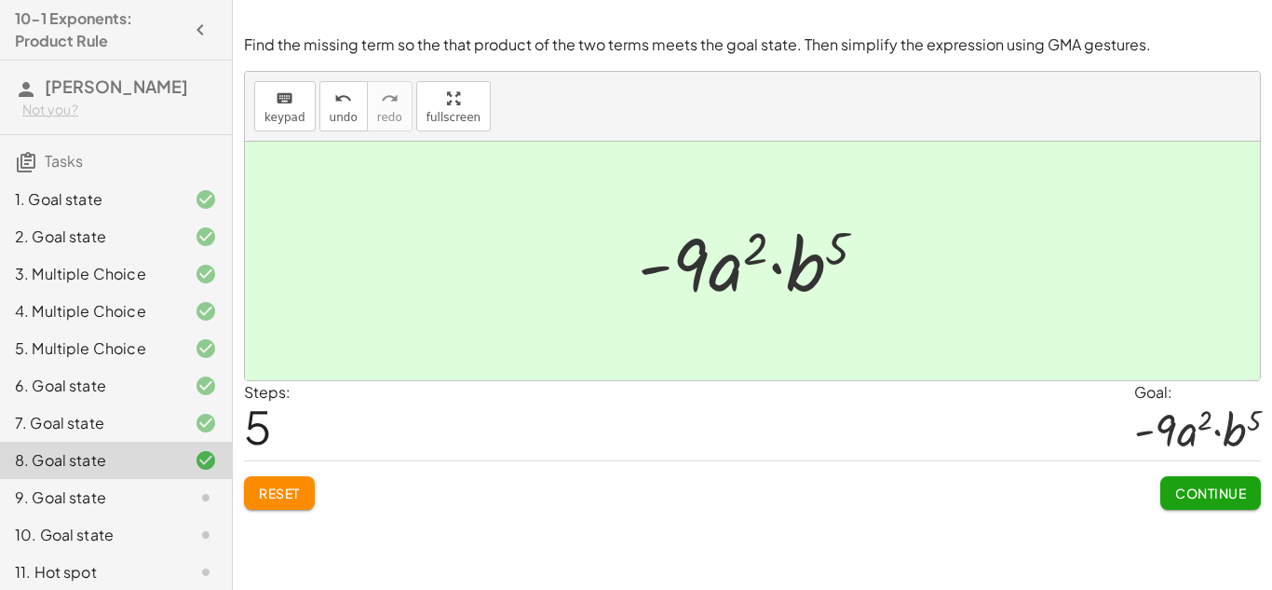
click at [1219, 488] on span "Continue" at bounding box center [1211, 492] width 71 height 17
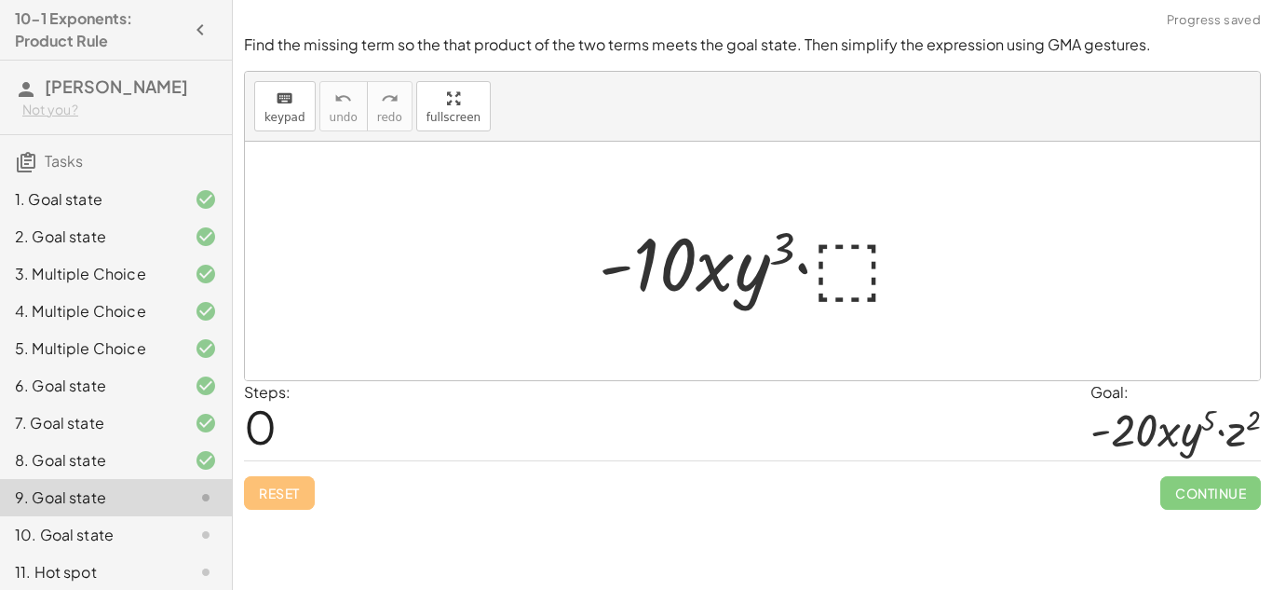
click at [840, 270] on div at bounding box center [759, 261] width 339 height 96
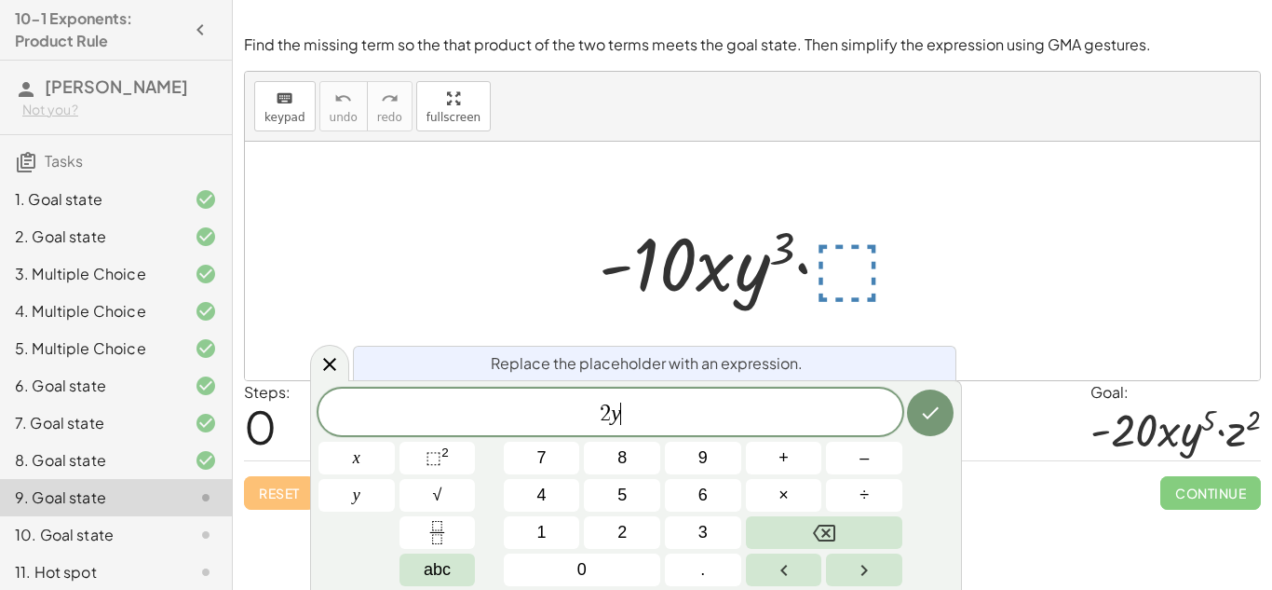
scroll to position [19, 0]
click at [464, 459] on button "⬚ 2" at bounding box center [438, 458] width 76 height 33
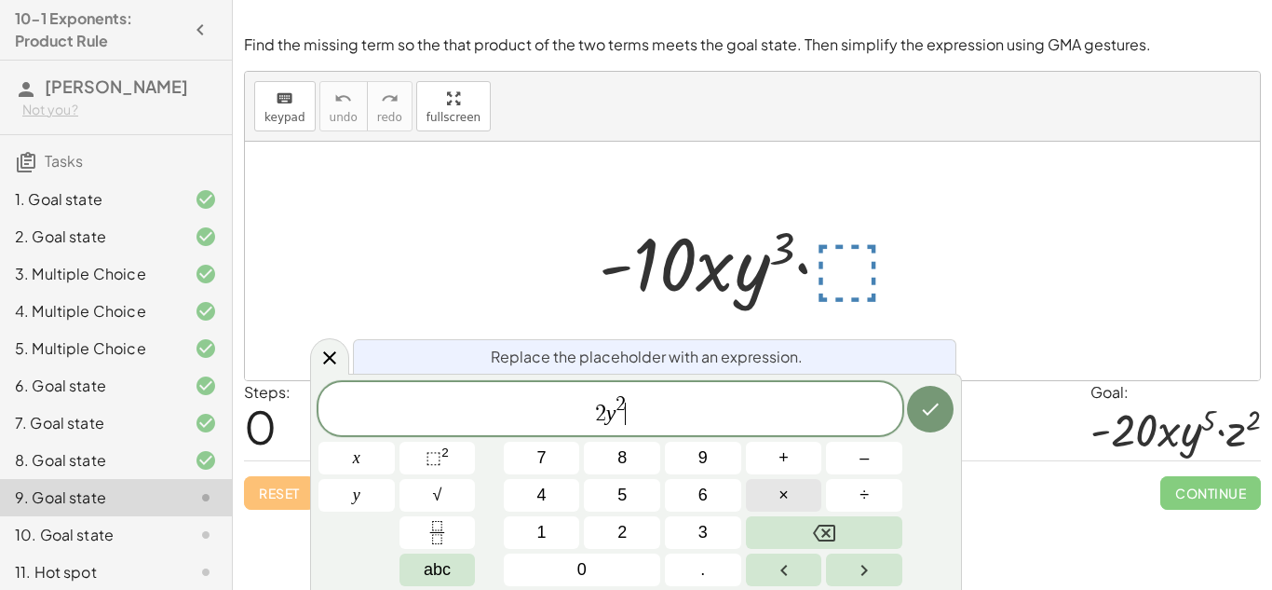
click at [786, 495] on span "×" at bounding box center [784, 495] width 10 height 25
click at [466, 459] on button "⬚ 2" at bounding box center [438, 458] width 76 height 33
click at [926, 415] on icon "Done" at bounding box center [930, 409] width 22 height 22
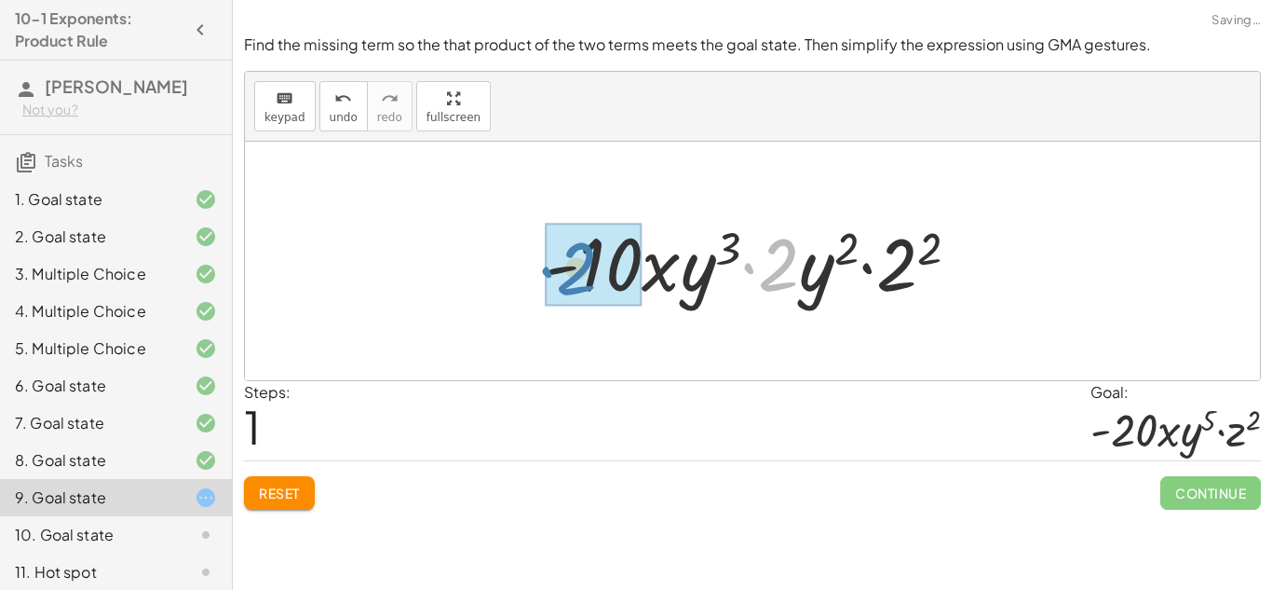
drag, startPoint x: 772, startPoint y: 281, endPoint x: 570, endPoint y: 283, distance: 202.2
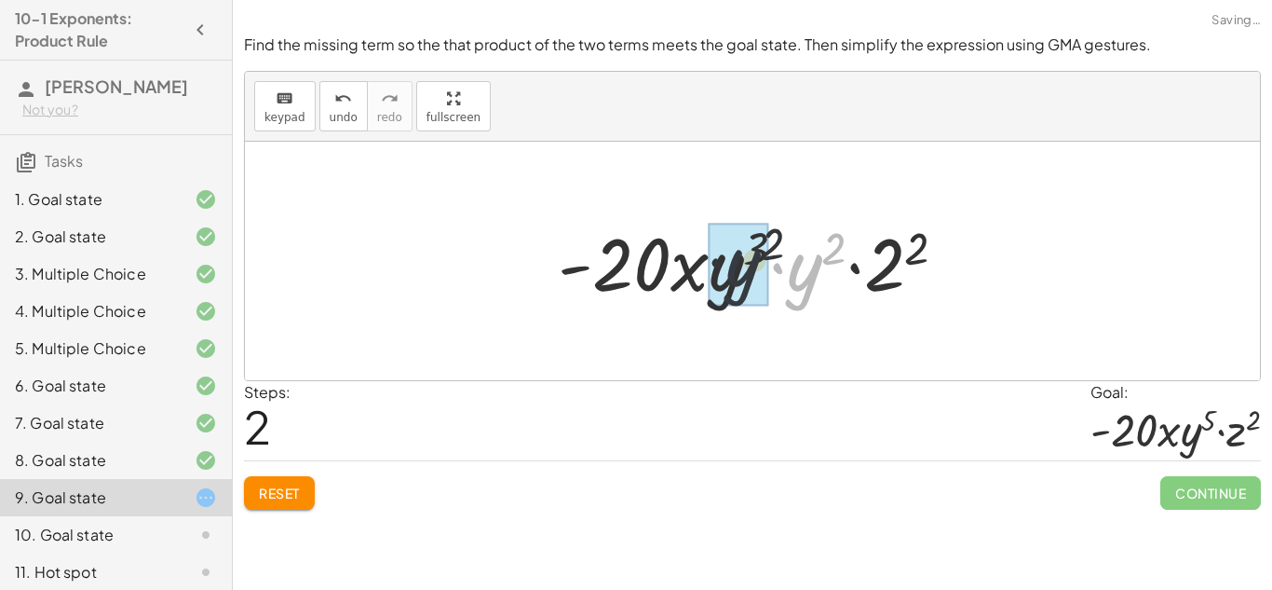
drag, startPoint x: 798, startPoint y: 278, endPoint x: 724, endPoint y: 271, distance: 74.8
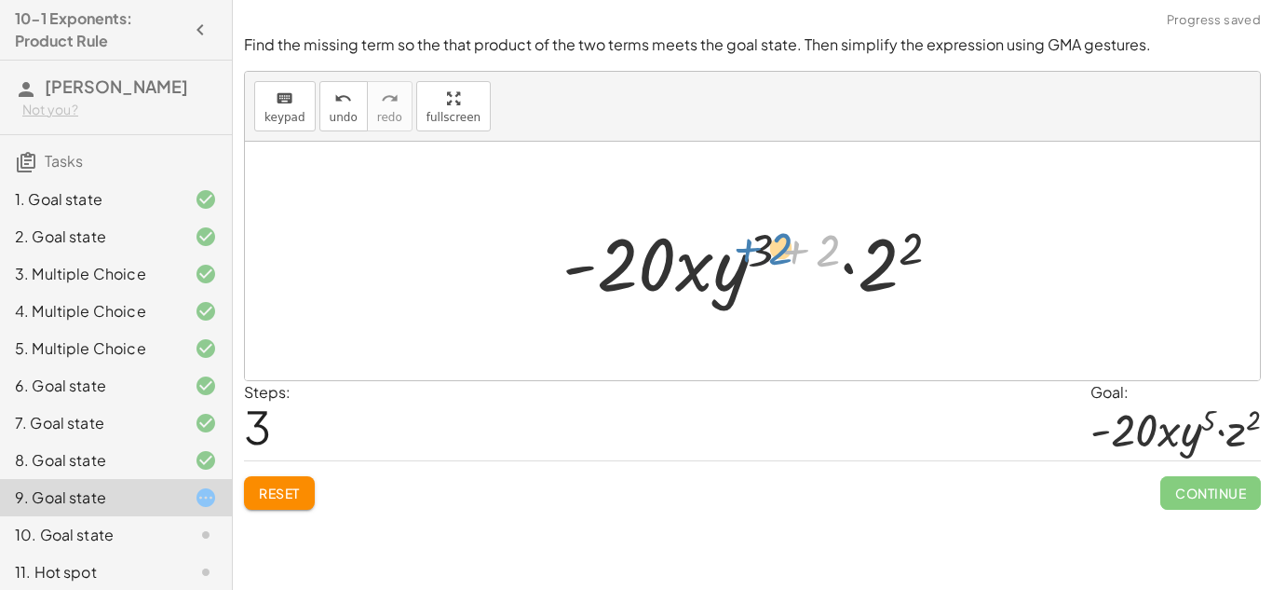
drag, startPoint x: 828, startPoint y: 250, endPoint x: 782, endPoint y: 249, distance: 46.6
click at [782, 249] on div at bounding box center [759, 261] width 412 height 96
drag, startPoint x: 822, startPoint y: 256, endPoint x: 766, endPoint y: 249, distance: 56.4
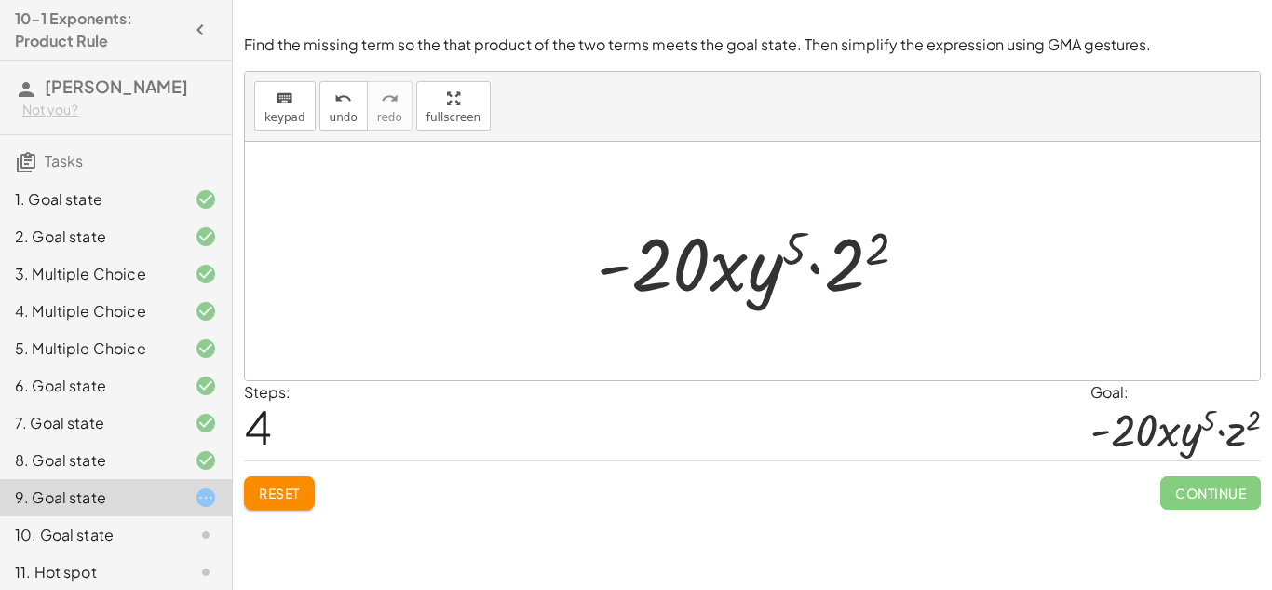
click at [855, 291] on div at bounding box center [760, 261] width 344 height 96
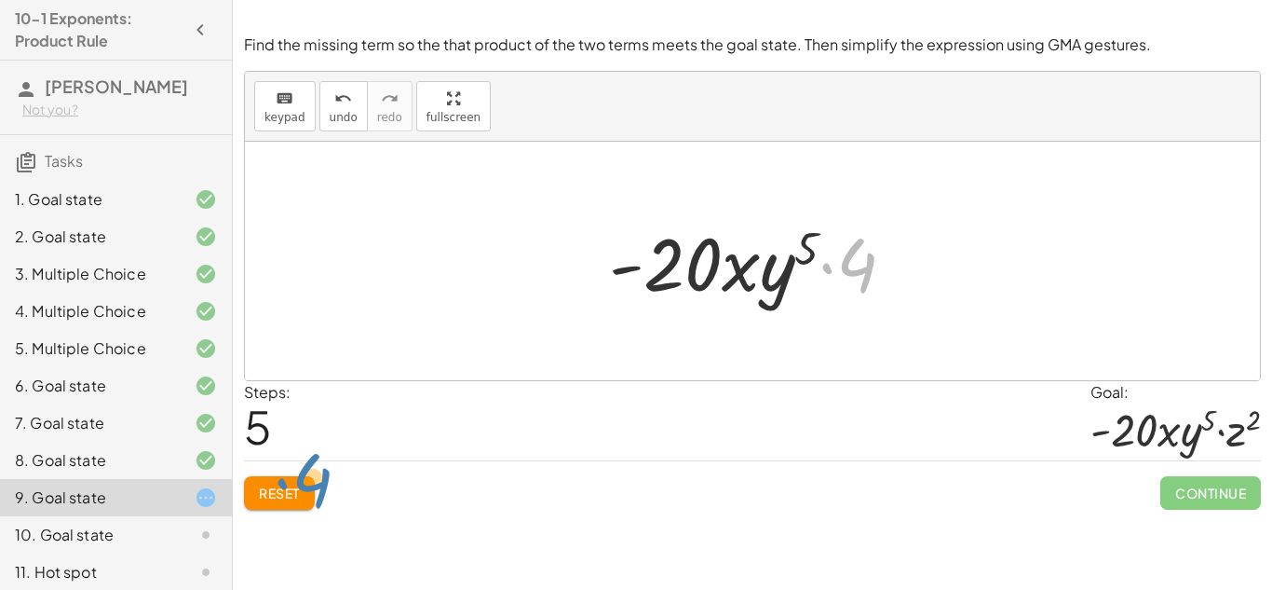
drag, startPoint x: 861, startPoint y: 279, endPoint x: 318, endPoint y: 495, distance: 584.2
click at [0, 0] on div "Find the missing term so the that product of the two terms meets the goal state…" at bounding box center [0, 0] width 0 height 0
click at [303, 508] on button "Reset" at bounding box center [279, 493] width 71 height 34
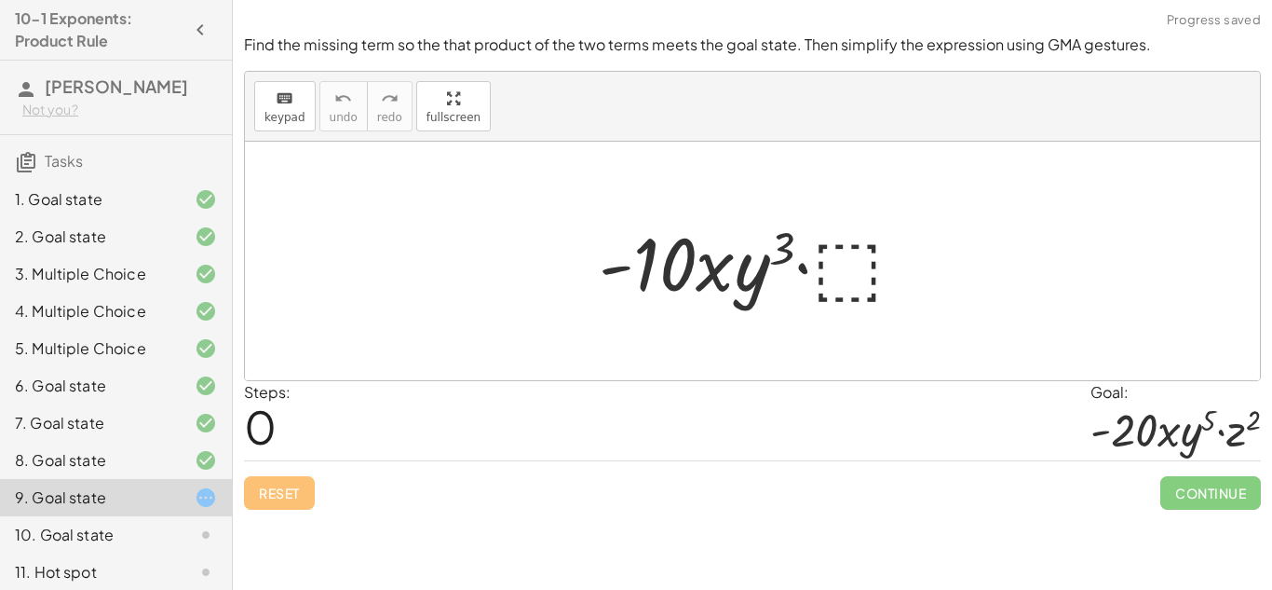
click at [835, 279] on div at bounding box center [759, 261] width 339 height 96
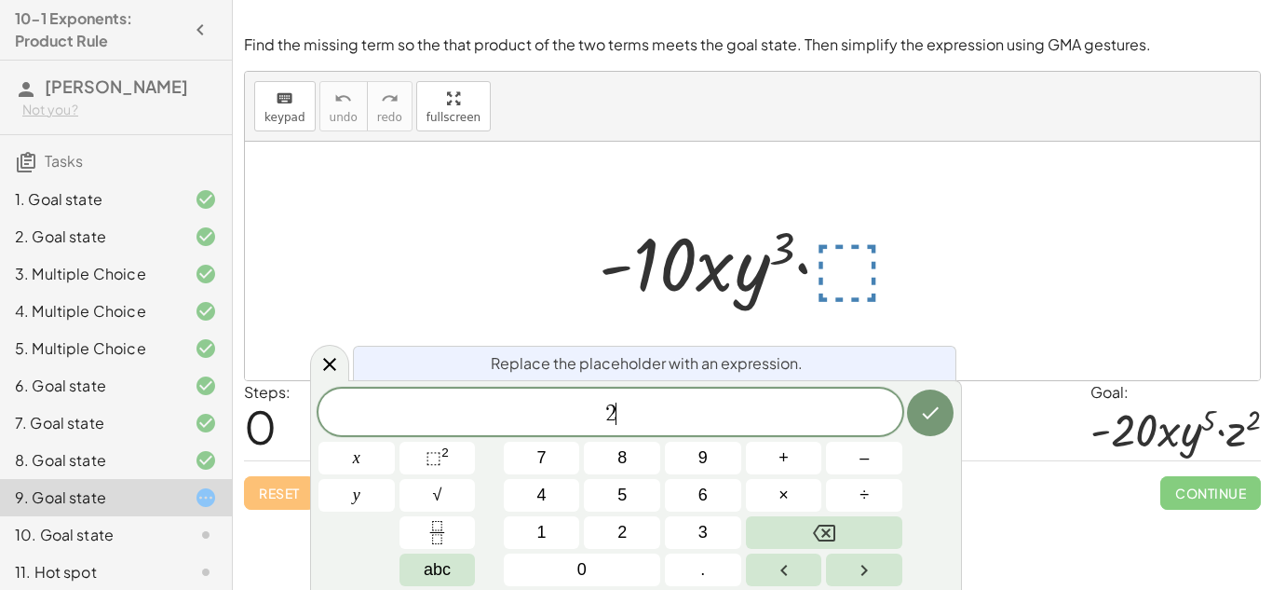
scroll to position [21, 0]
click at [451, 456] on button "⬚ 2" at bounding box center [438, 458] width 76 height 33
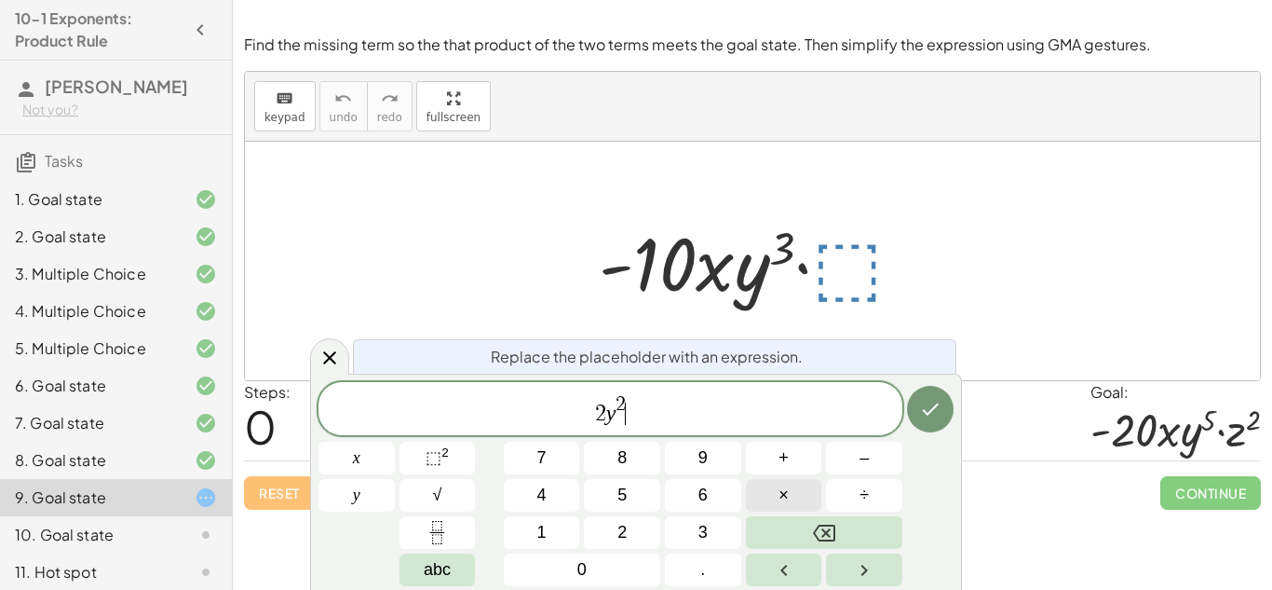
click at [791, 498] on button "×" at bounding box center [784, 495] width 76 height 33
click at [452, 450] on button "⬚ 2" at bounding box center [438, 458] width 76 height 33
click at [945, 392] on button "Done" at bounding box center [930, 409] width 47 height 47
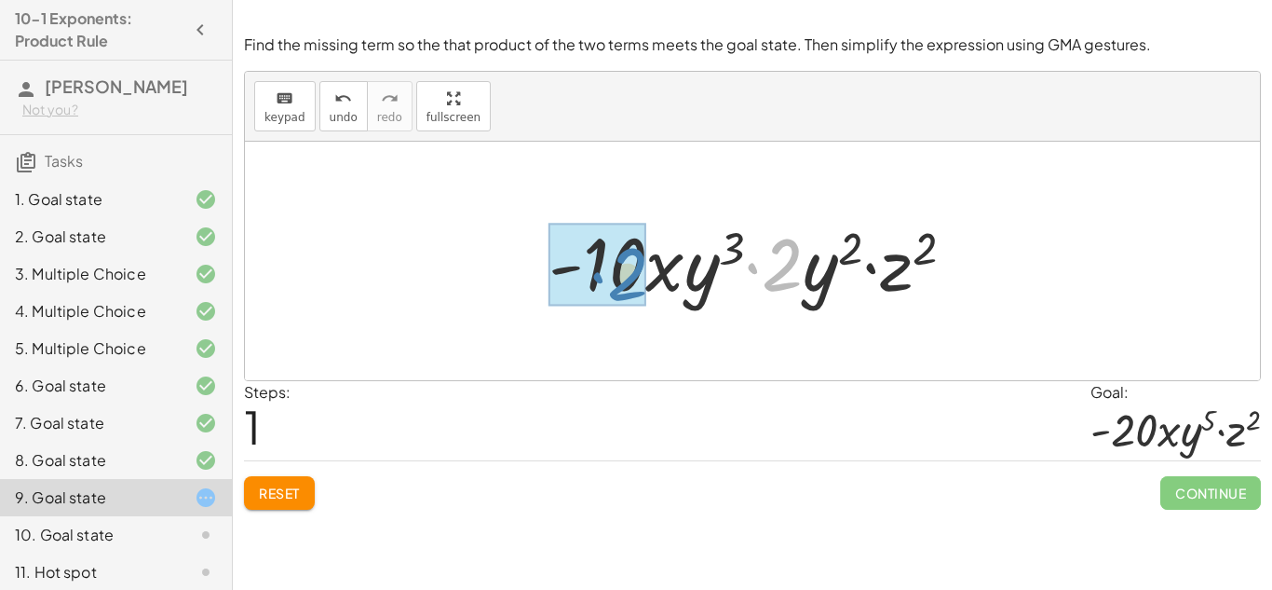
drag, startPoint x: 793, startPoint y: 283, endPoint x: 635, endPoint y: 292, distance: 157.7
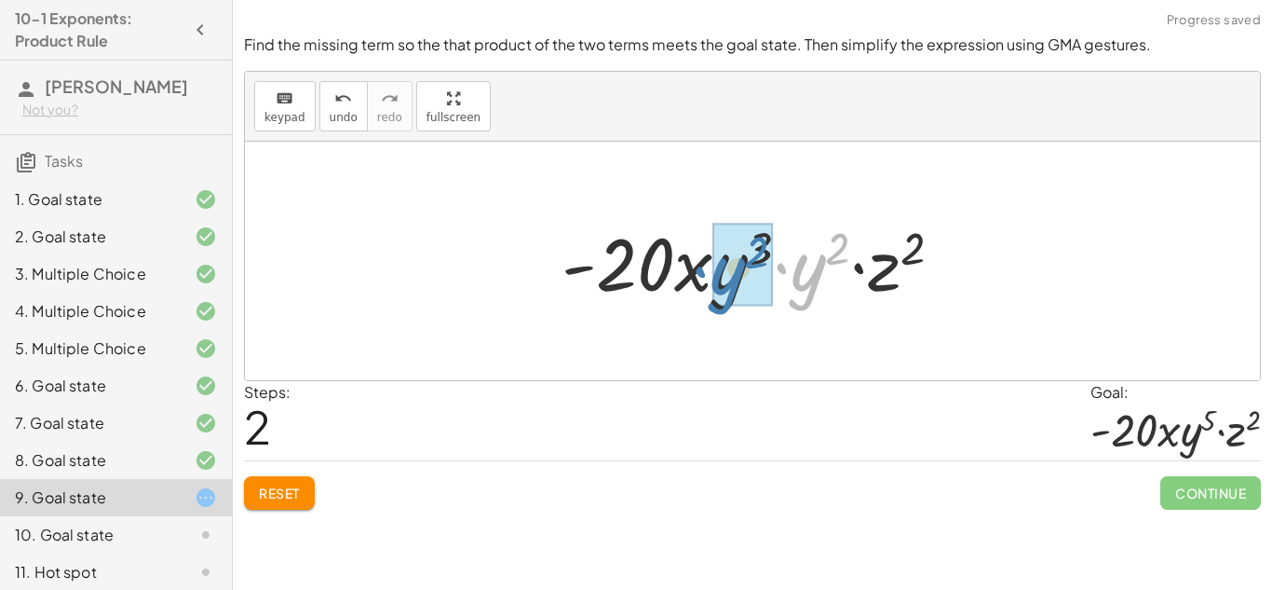
drag, startPoint x: 809, startPoint y: 269, endPoint x: 728, endPoint y: 273, distance: 81.1
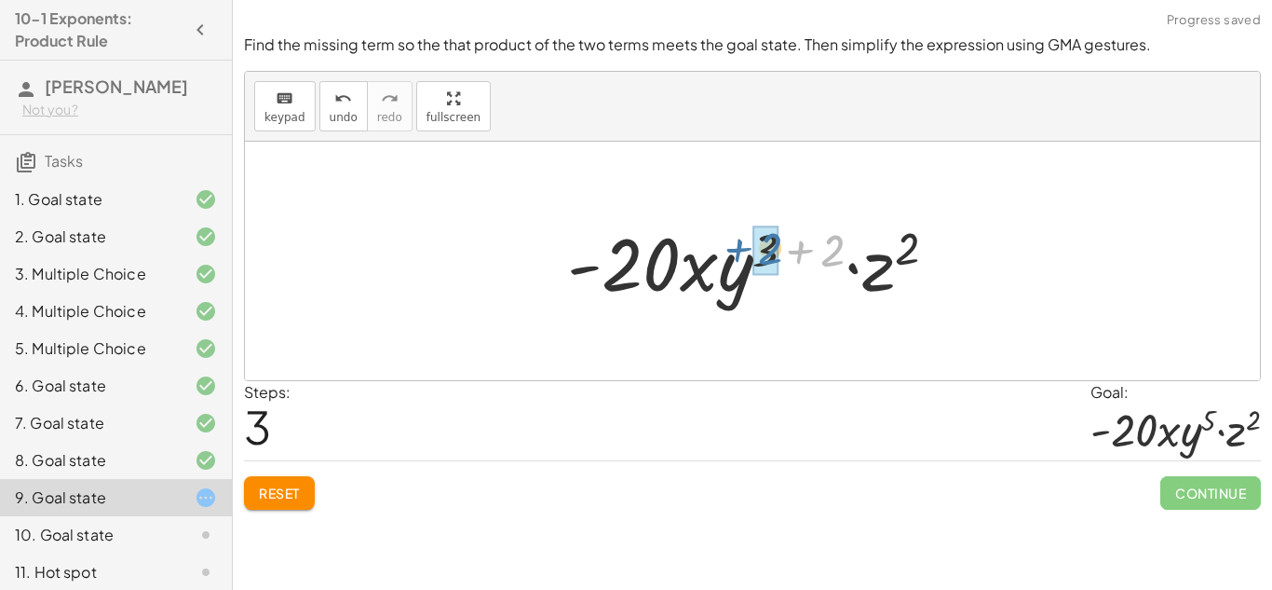
drag, startPoint x: 836, startPoint y: 252, endPoint x: 773, endPoint y: 251, distance: 62.4
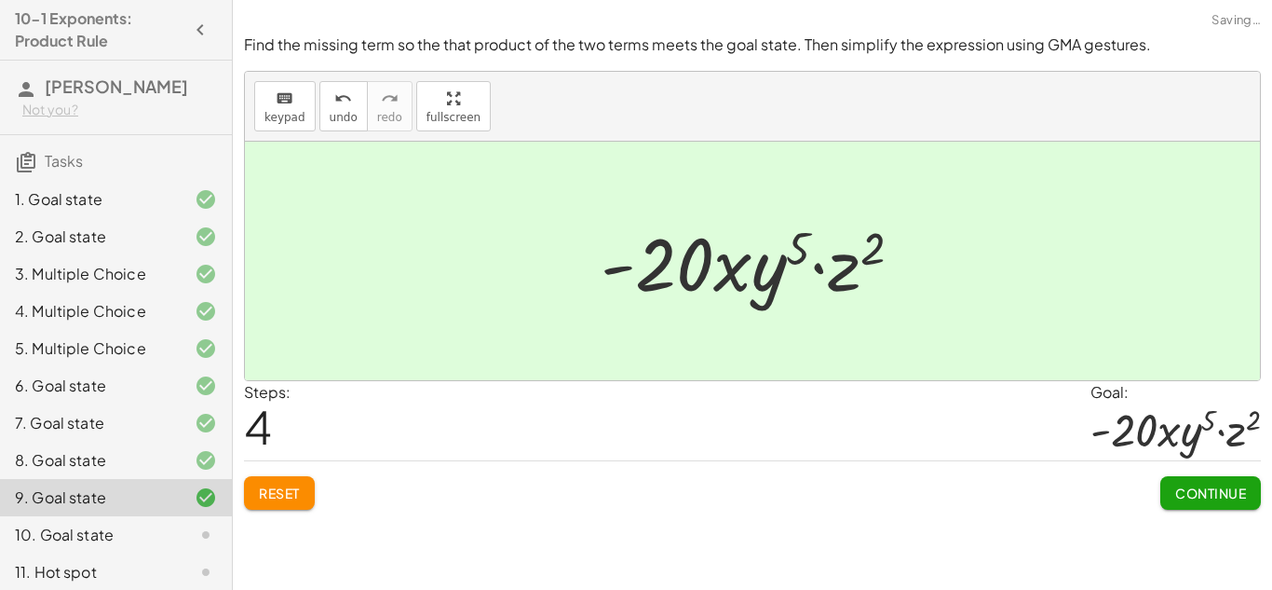
click at [1211, 496] on span "Continue" at bounding box center [1211, 492] width 71 height 17
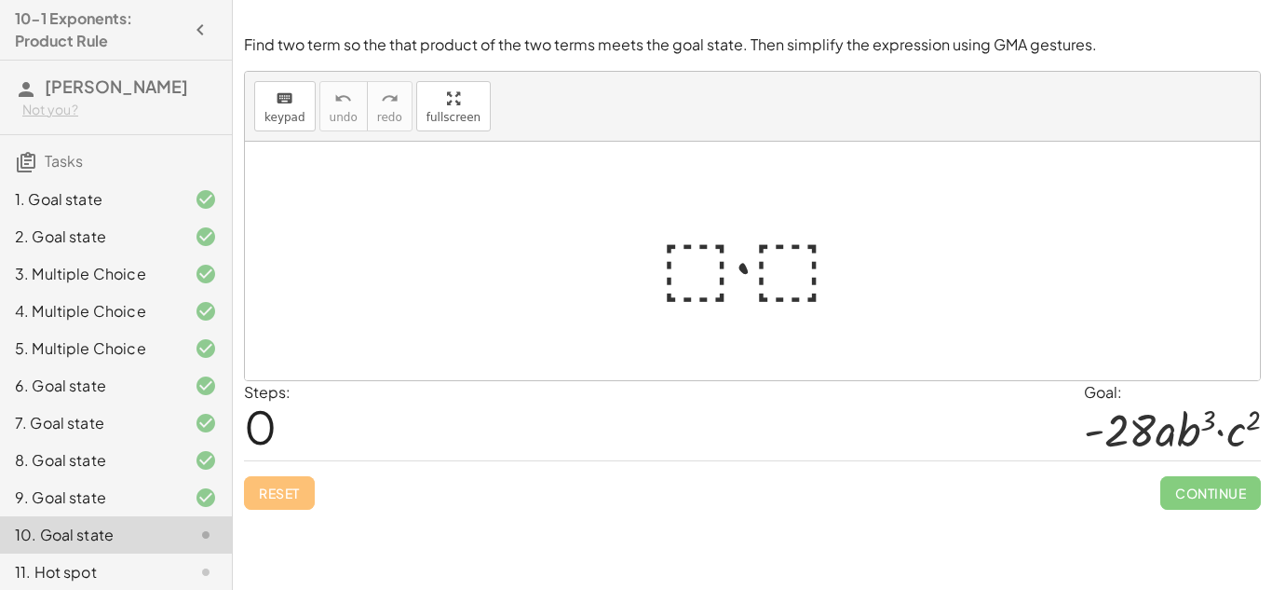
click at [696, 261] on div at bounding box center [760, 261] width 218 height 96
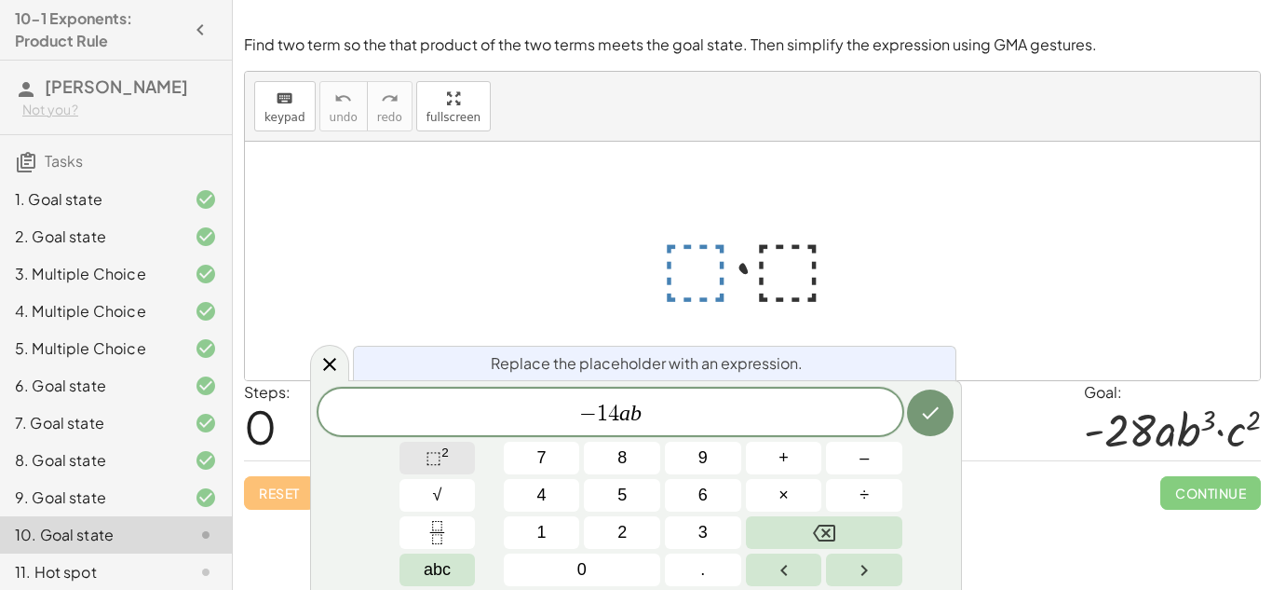
click at [443, 457] on sup "2" at bounding box center [445, 452] width 7 height 14
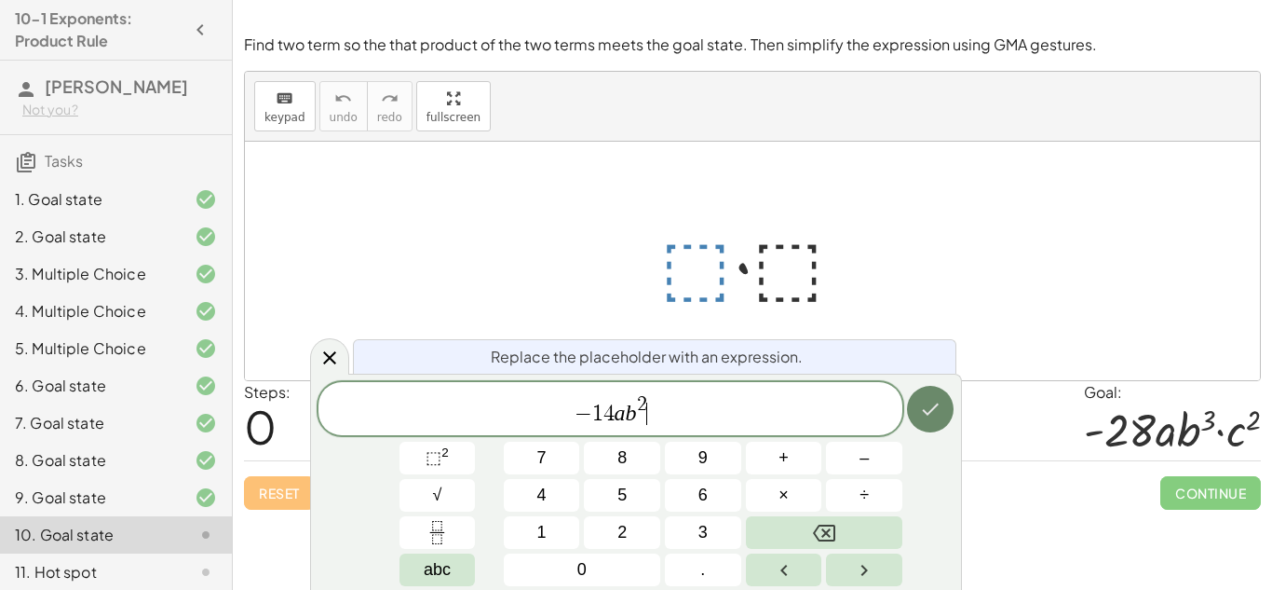
click at [930, 426] on button "Done" at bounding box center [930, 409] width 47 height 47
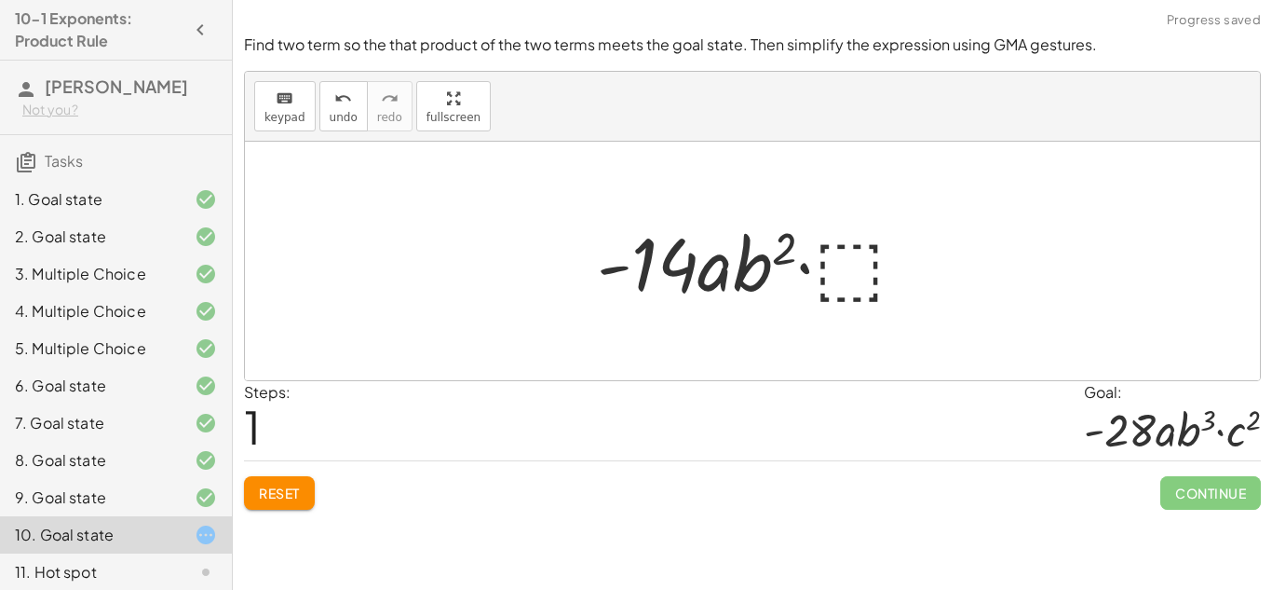
click at [860, 259] on div at bounding box center [759, 261] width 343 height 96
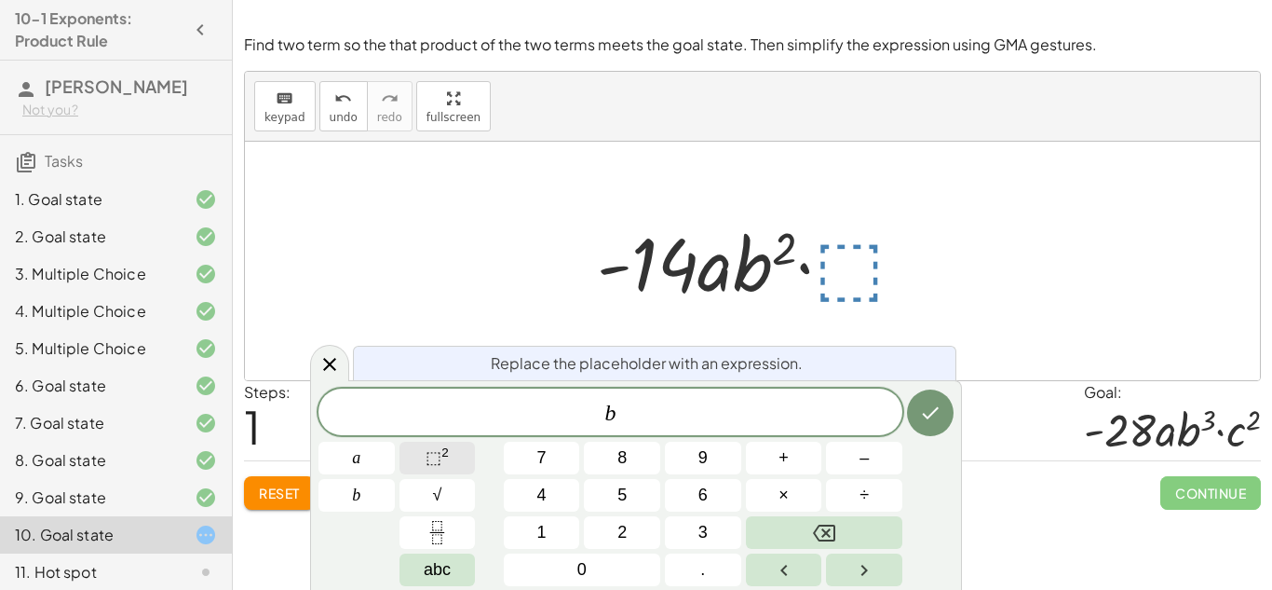
click at [434, 450] on span "⬚" at bounding box center [434, 457] width 16 height 19
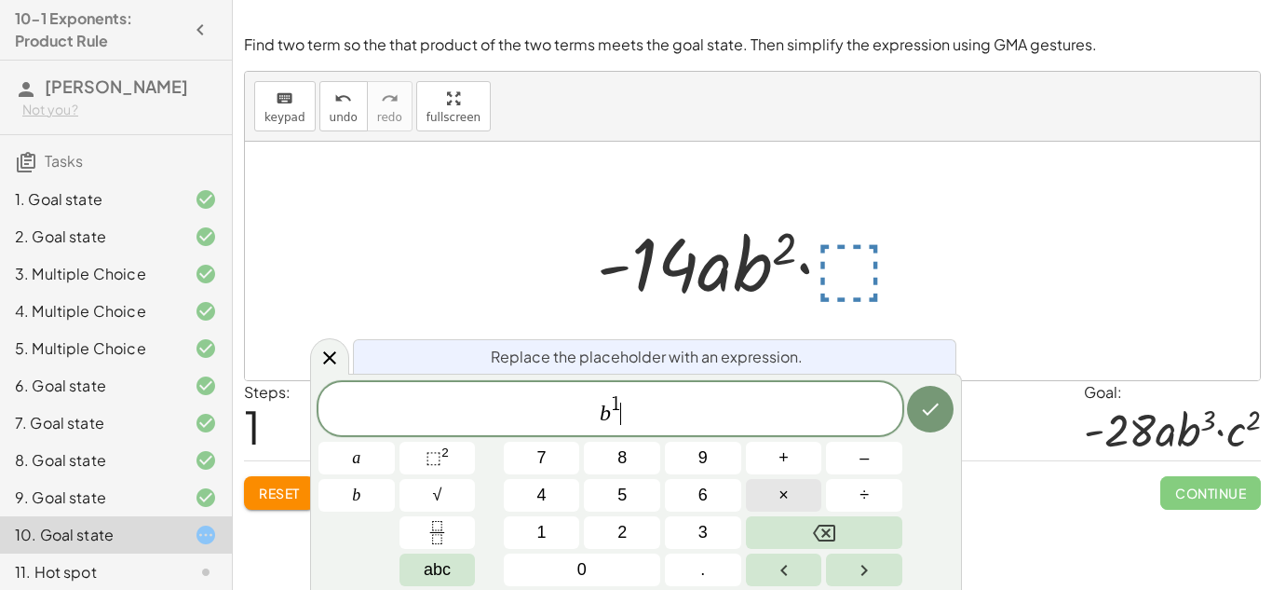
click at [794, 487] on button "×" at bounding box center [784, 495] width 76 height 33
click at [761, 495] on button "×" at bounding box center [784, 495] width 76 height 33
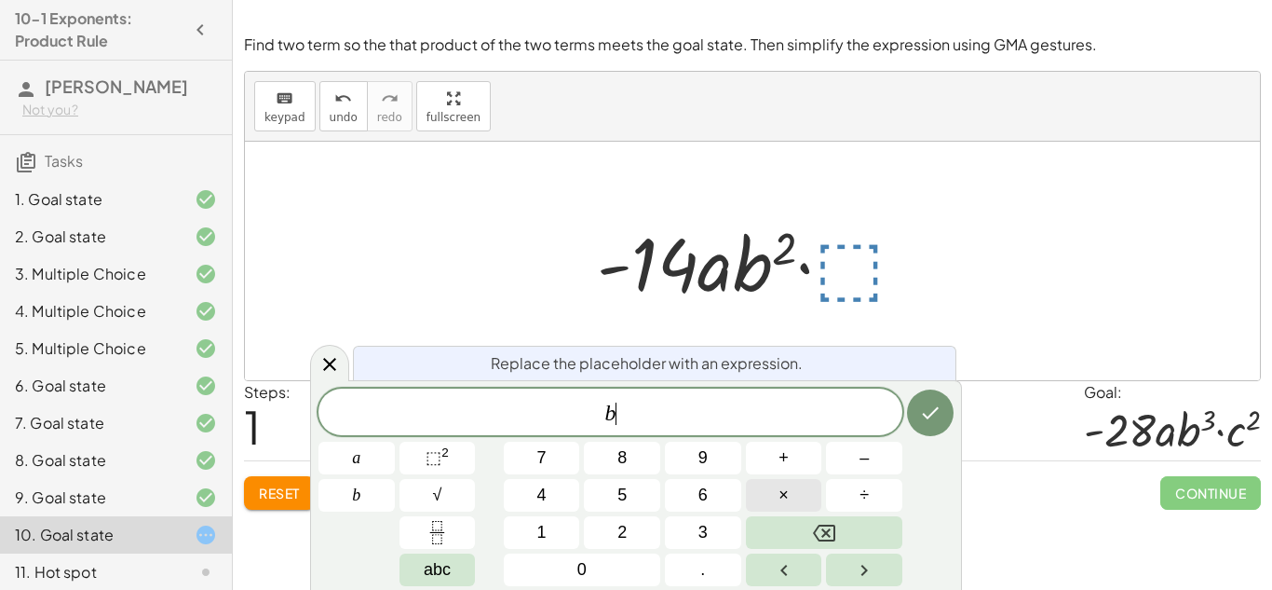
click at [764, 495] on button "×" at bounding box center [784, 495] width 76 height 33
click at [413, 447] on button "⬚ 2" at bounding box center [438, 458] width 76 height 33
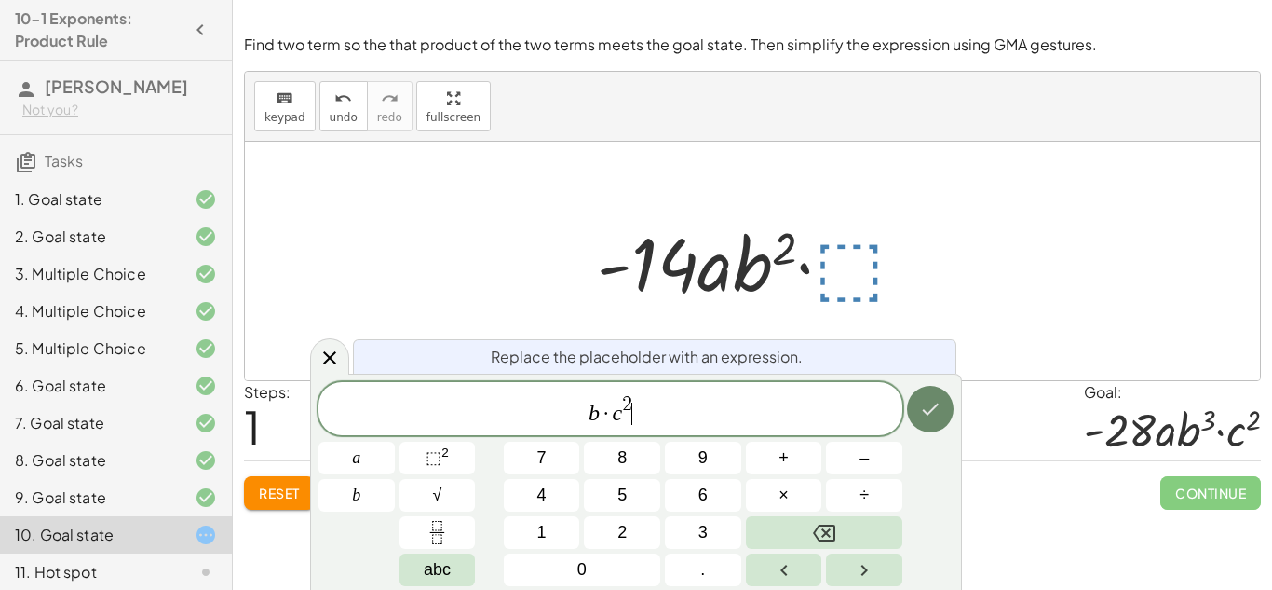
click at [926, 417] on icon "Done" at bounding box center [930, 409] width 22 height 22
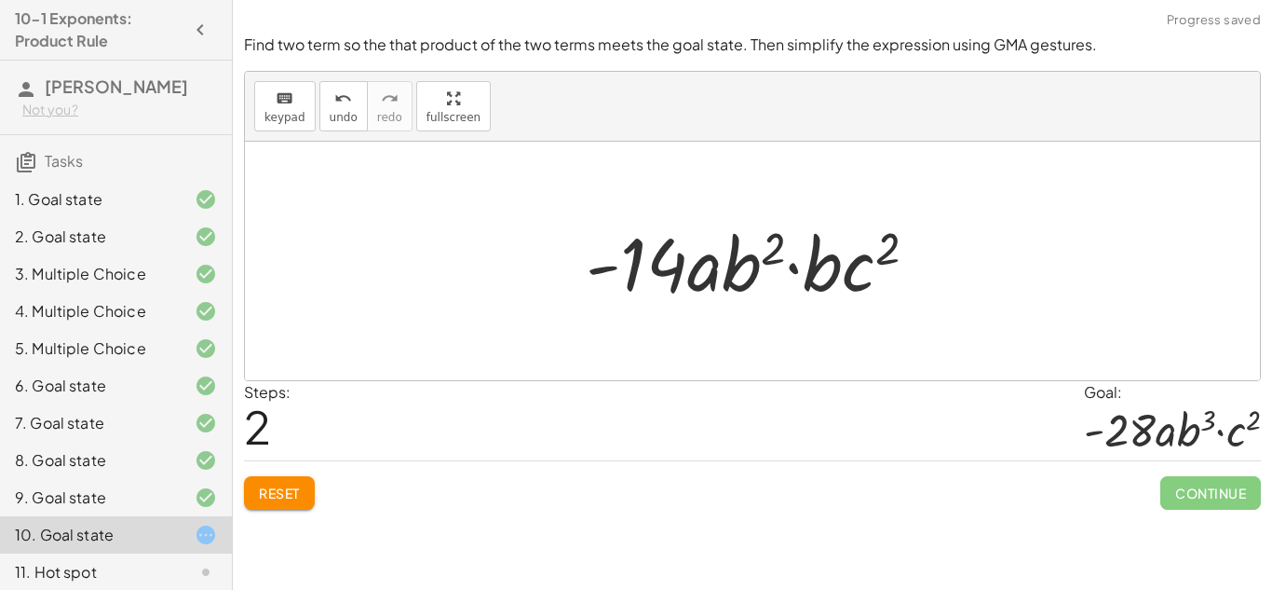
click at [811, 279] on div at bounding box center [759, 261] width 365 height 96
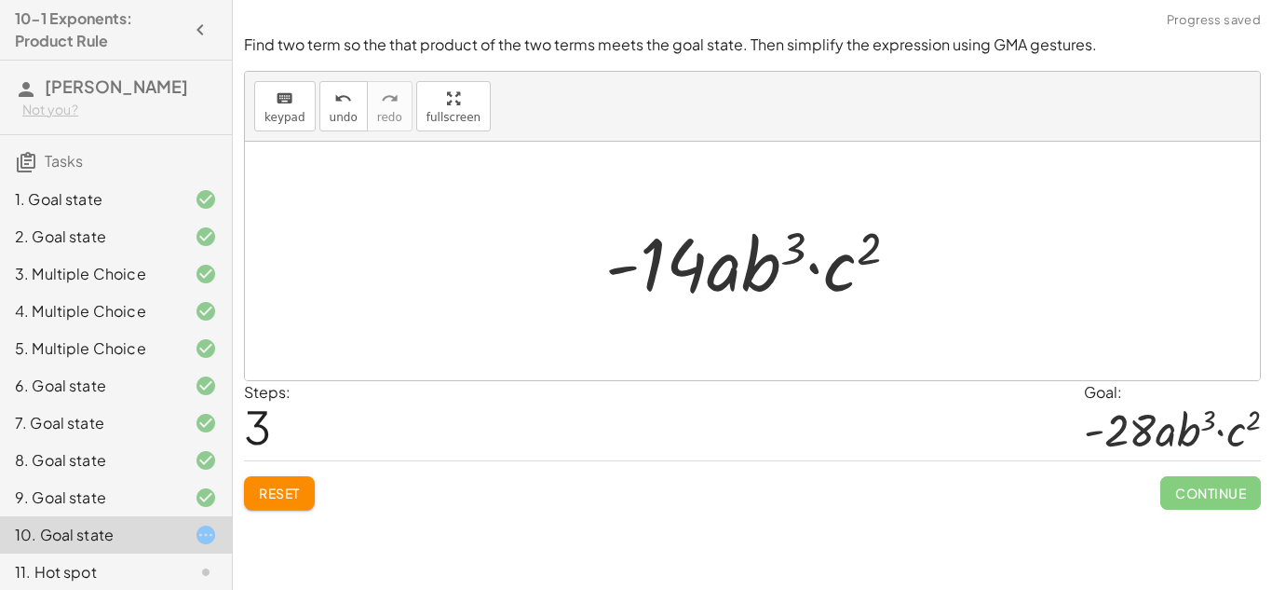
click at [265, 500] on span "Reset" at bounding box center [279, 492] width 41 height 17
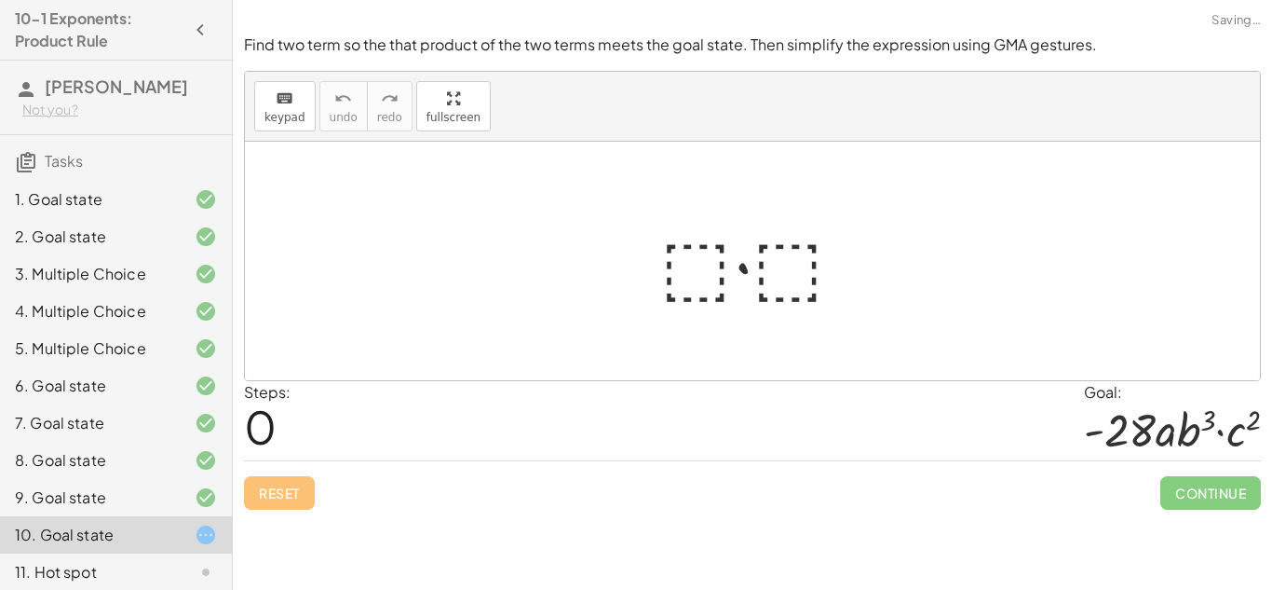
click at [717, 280] on div at bounding box center [760, 261] width 218 height 96
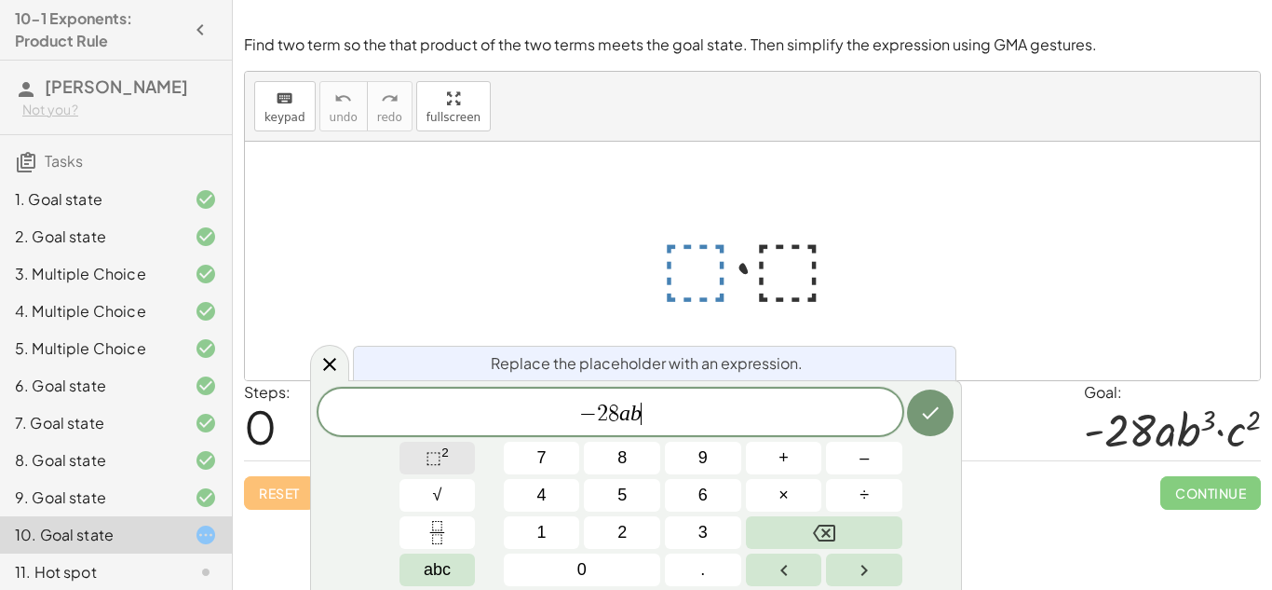
click at [429, 445] on span "⬚ 2" at bounding box center [437, 457] width 23 height 25
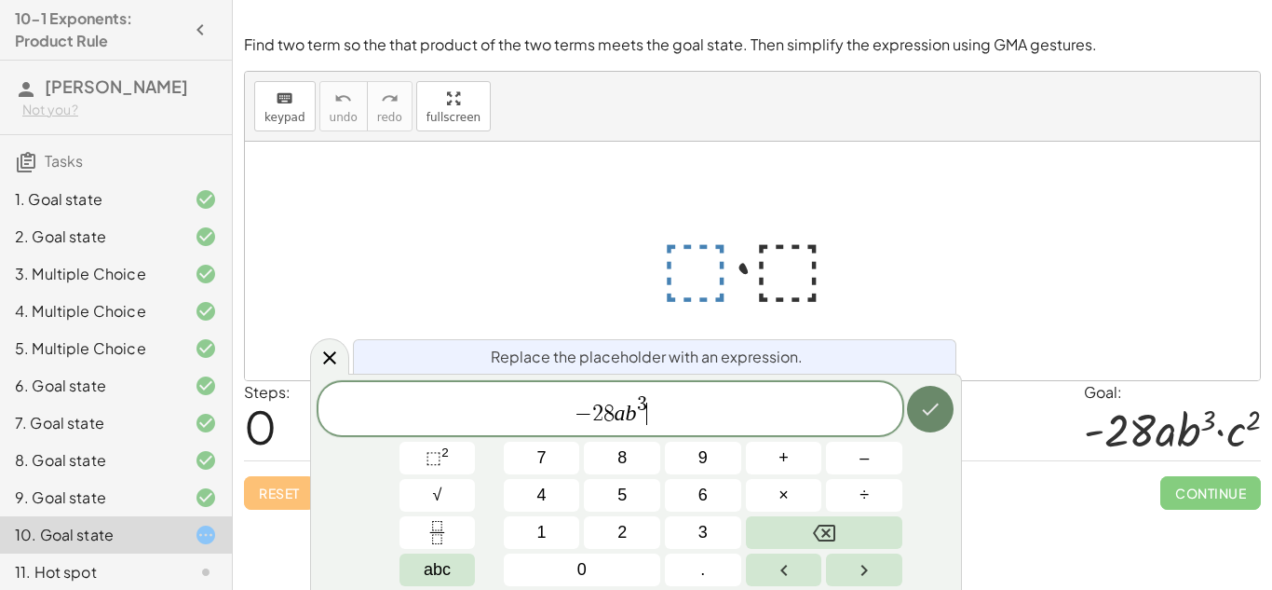
click at [921, 415] on icon "Done" at bounding box center [930, 409] width 22 height 22
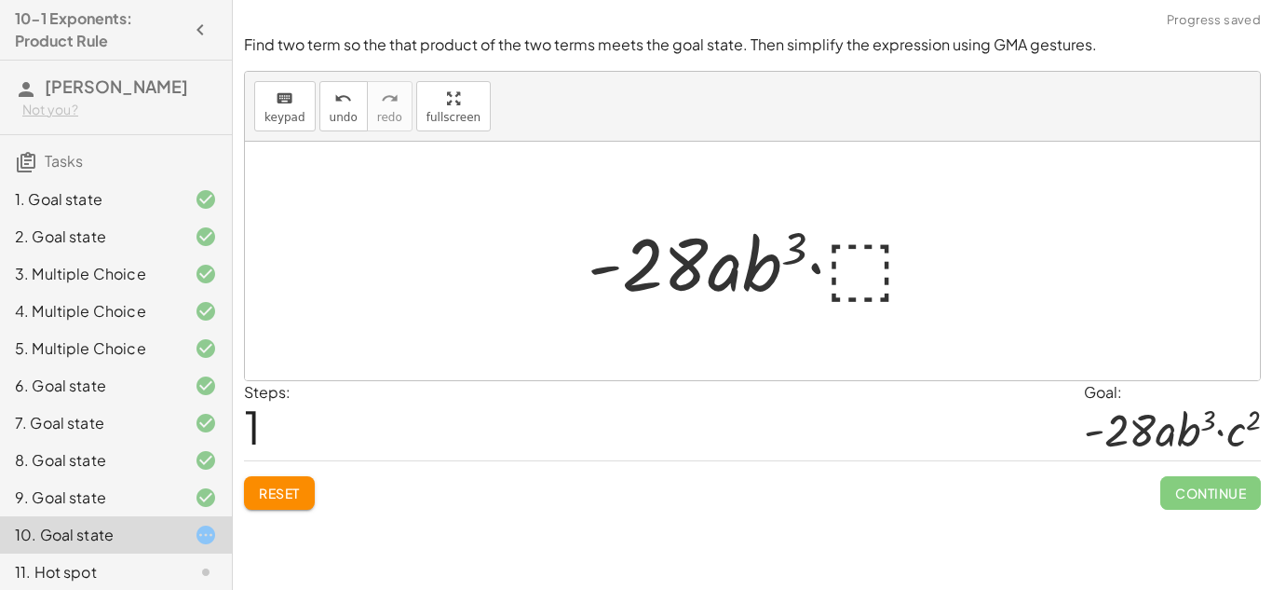
click at [852, 265] on div at bounding box center [759, 261] width 363 height 96
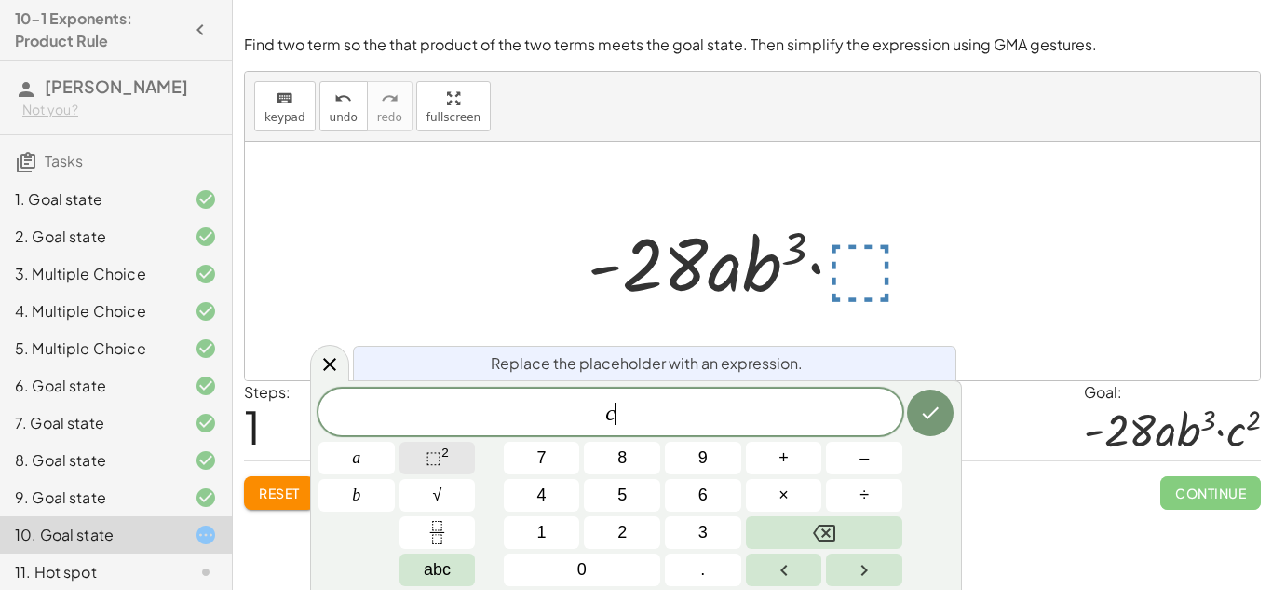
click at [460, 451] on button "⬚ 2" at bounding box center [438, 458] width 76 height 33
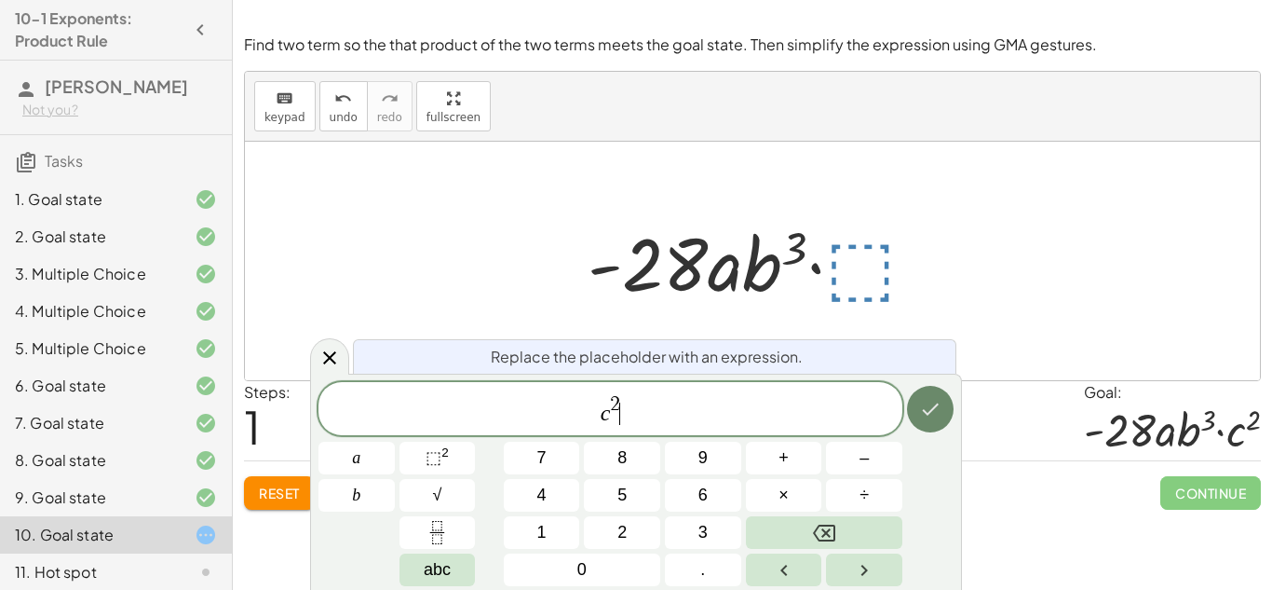
click at [940, 394] on button "Done" at bounding box center [930, 409] width 47 height 47
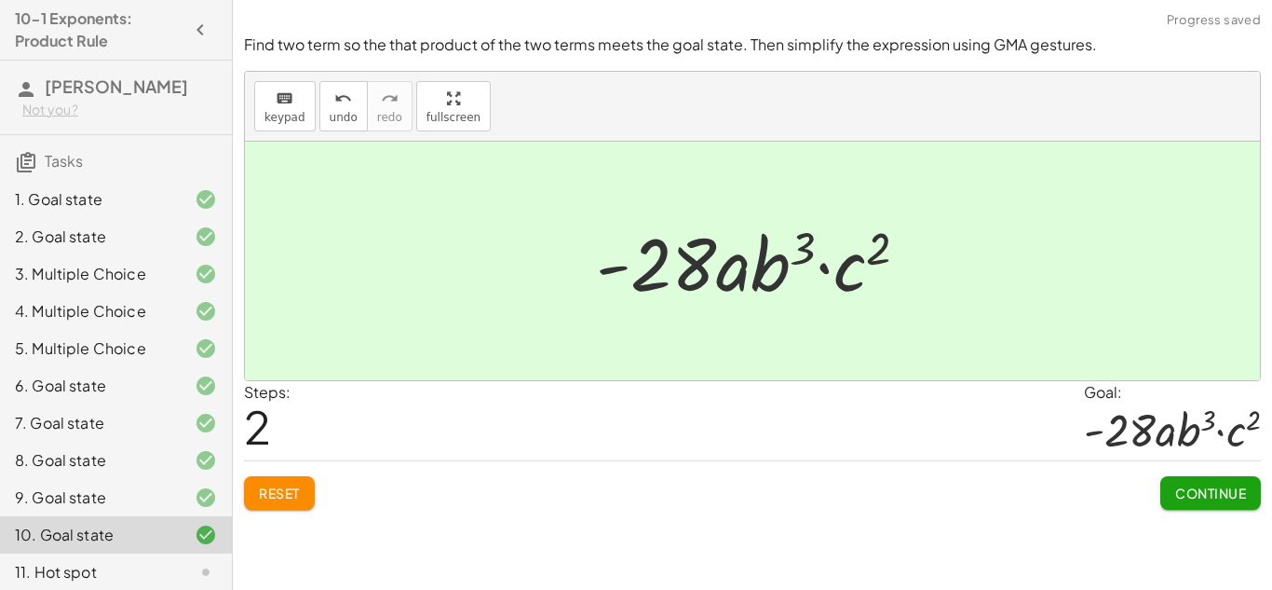
click at [1193, 492] on span "Continue" at bounding box center [1211, 492] width 71 height 17
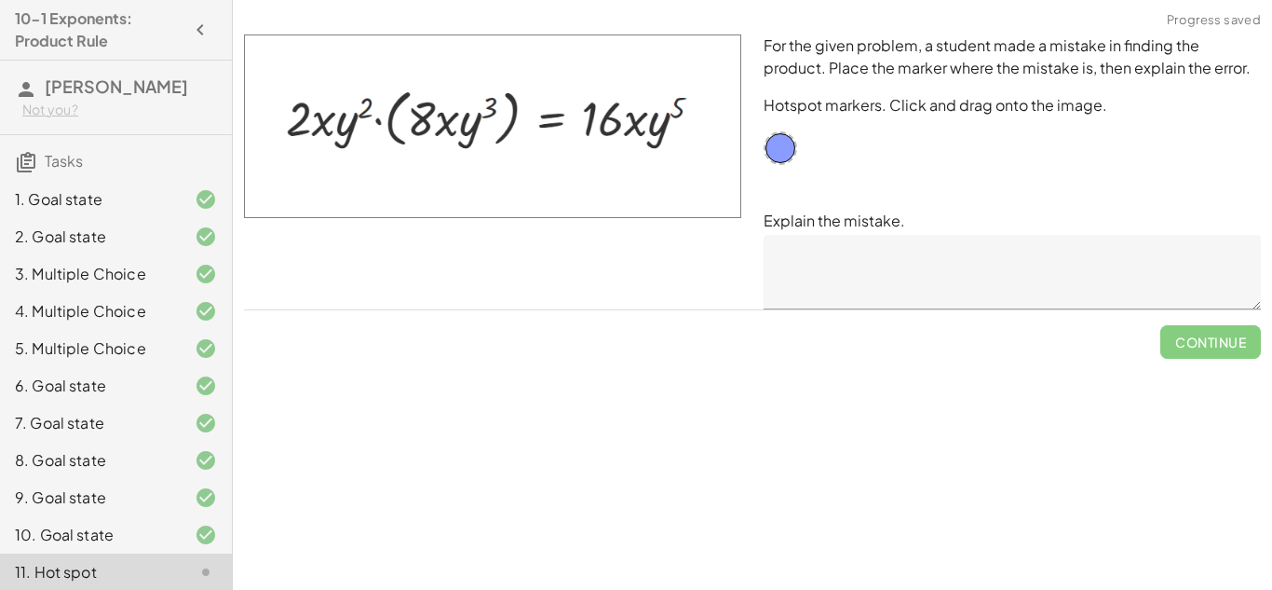
scroll to position [46, 0]
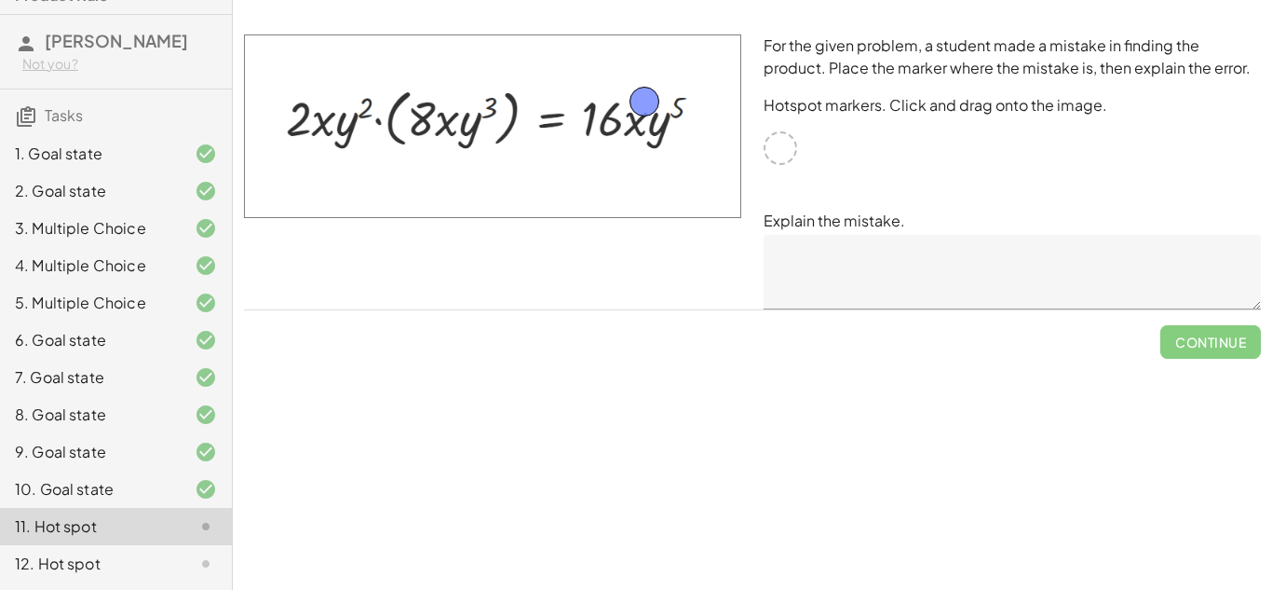
drag, startPoint x: 783, startPoint y: 150, endPoint x: 647, endPoint y: 103, distance: 143.8
click at [866, 292] on textarea at bounding box center [1012, 272] width 497 height 75
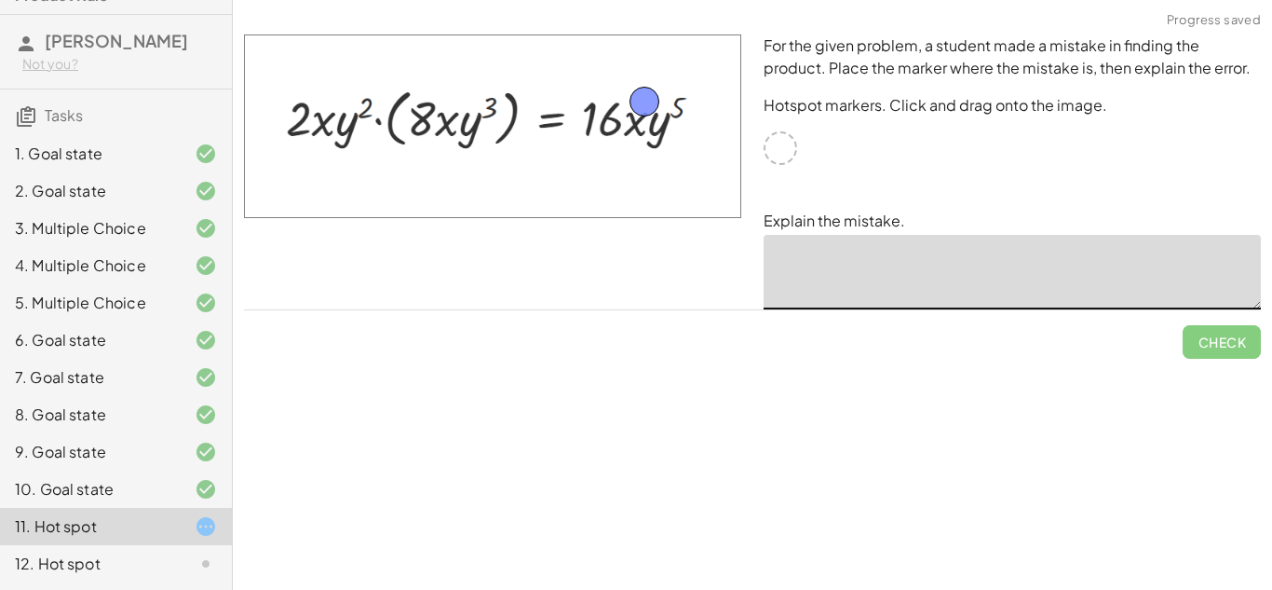
click at [866, 292] on textarea at bounding box center [1012, 272] width 497 height 75
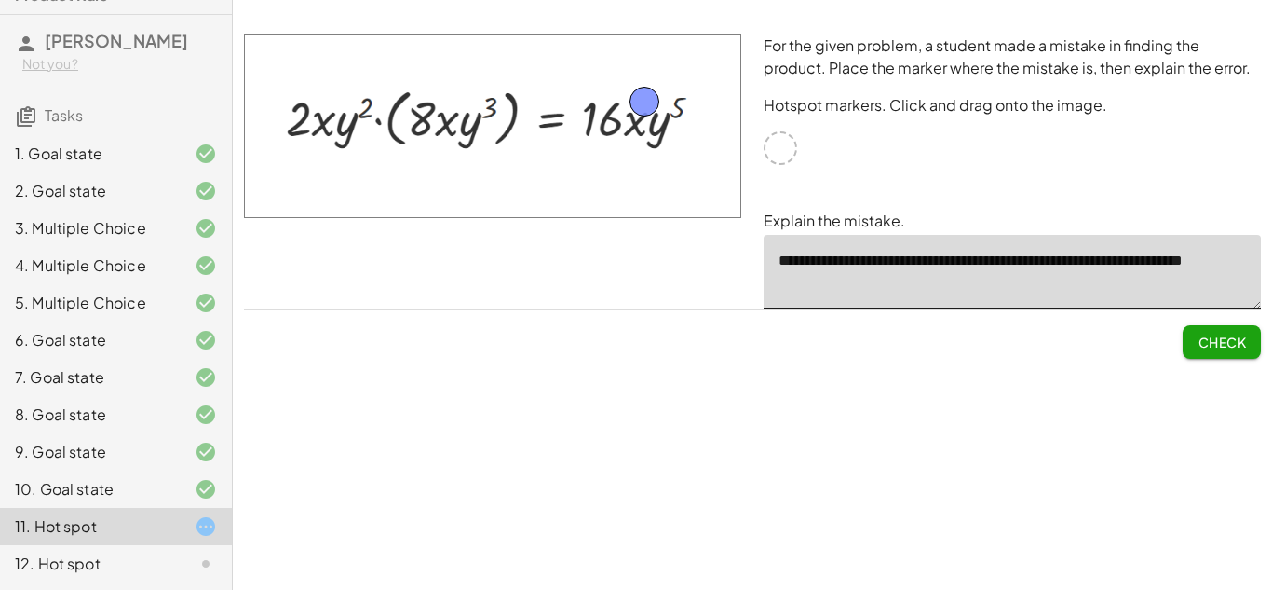
click at [886, 285] on textarea "**********" at bounding box center [1012, 272] width 497 height 75
type textarea "**********"
click at [1233, 334] on span "Check" at bounding box center [1222, 341] width 48 height 17
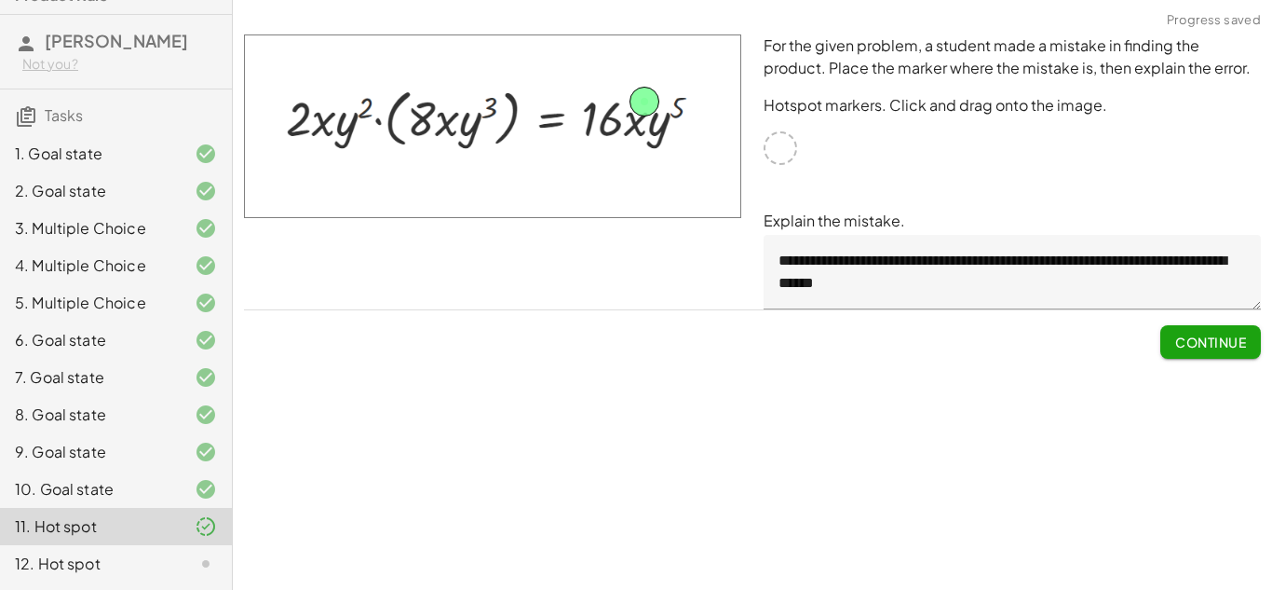
click at [1185, 338] on span "Continue" at bounding box center [1211, 341] width 71 height 17
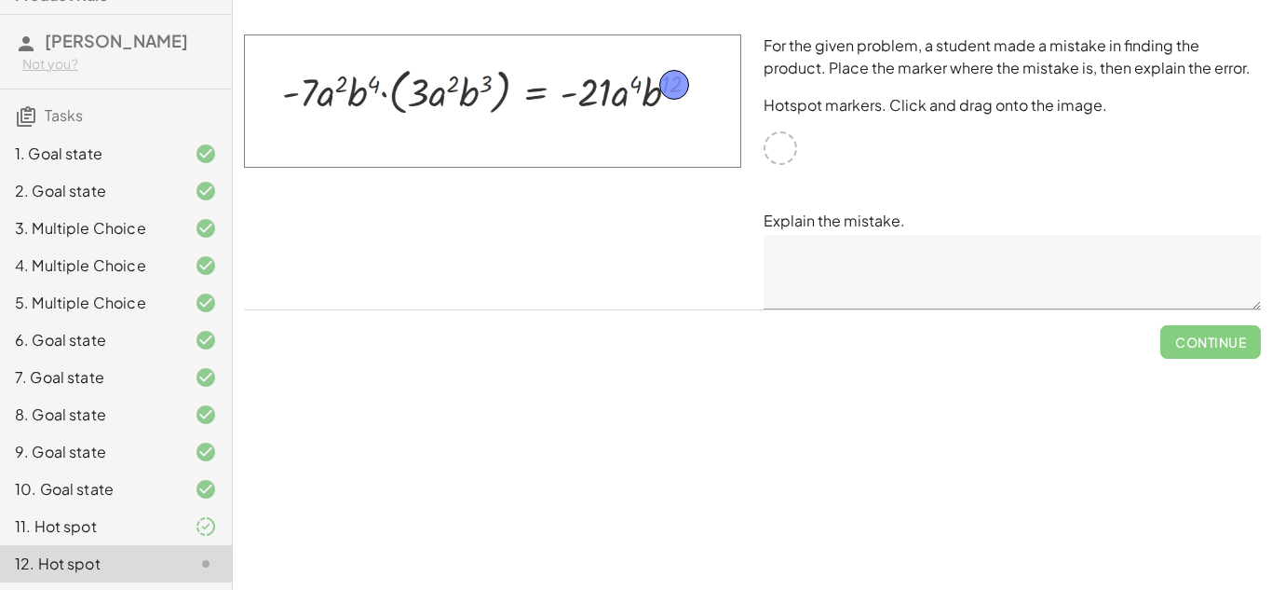
drag, startPoint x: 782, startPoint y: 149, endPoint x: 676, endPoint y: 86, distance: 123.7
click at [875, 255] on textarea at bounding box center [1012, 272] width 497 height 75
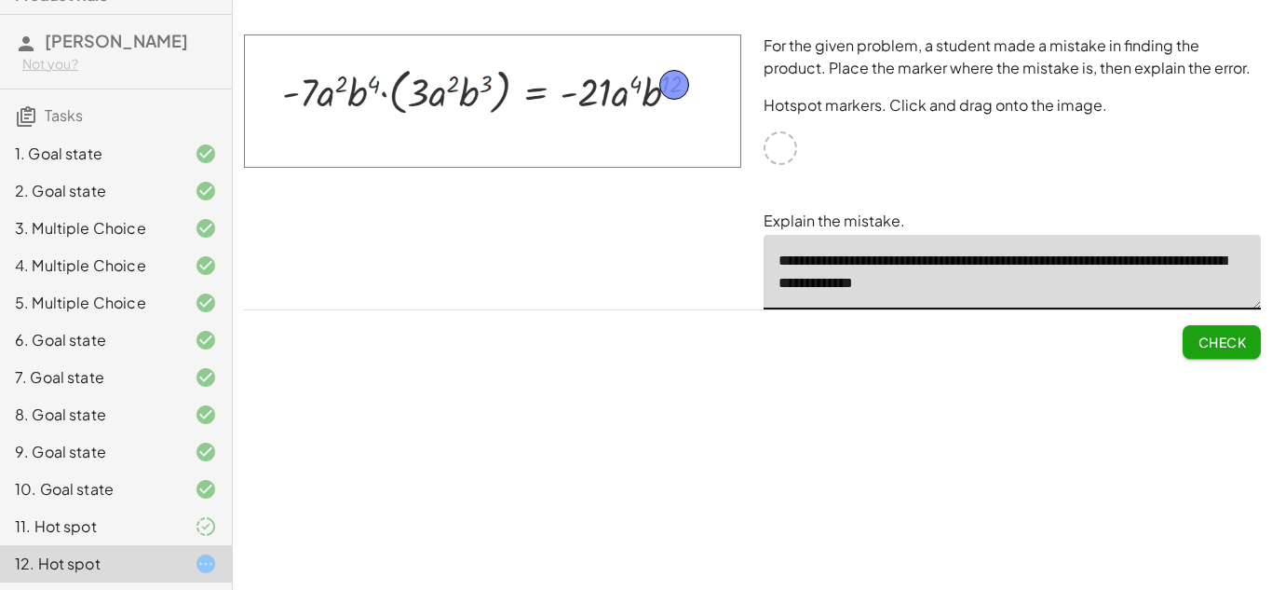
click at [1213, 345] on span "Check" at bounding box center [1222, 341] width 48 height 17
type textarea "**********"
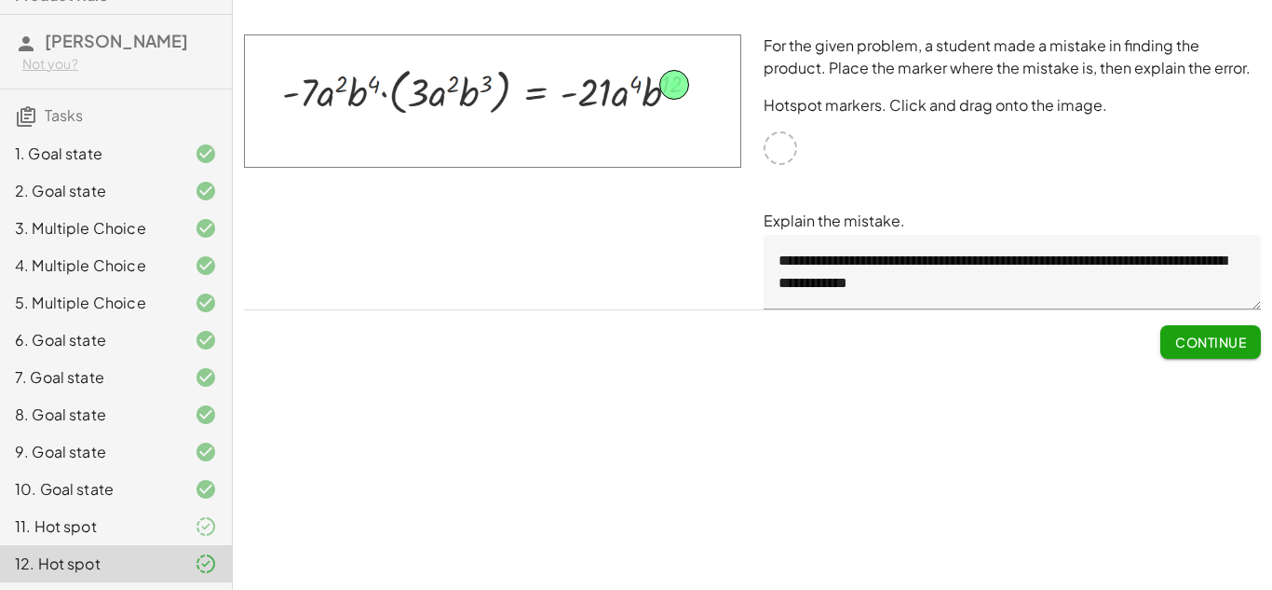
click at [1213, 346] on span "Continue" at bounding box center [1211, 341] width 71 height 17
